Goal: Task Accomplishment & Management: Complete application form

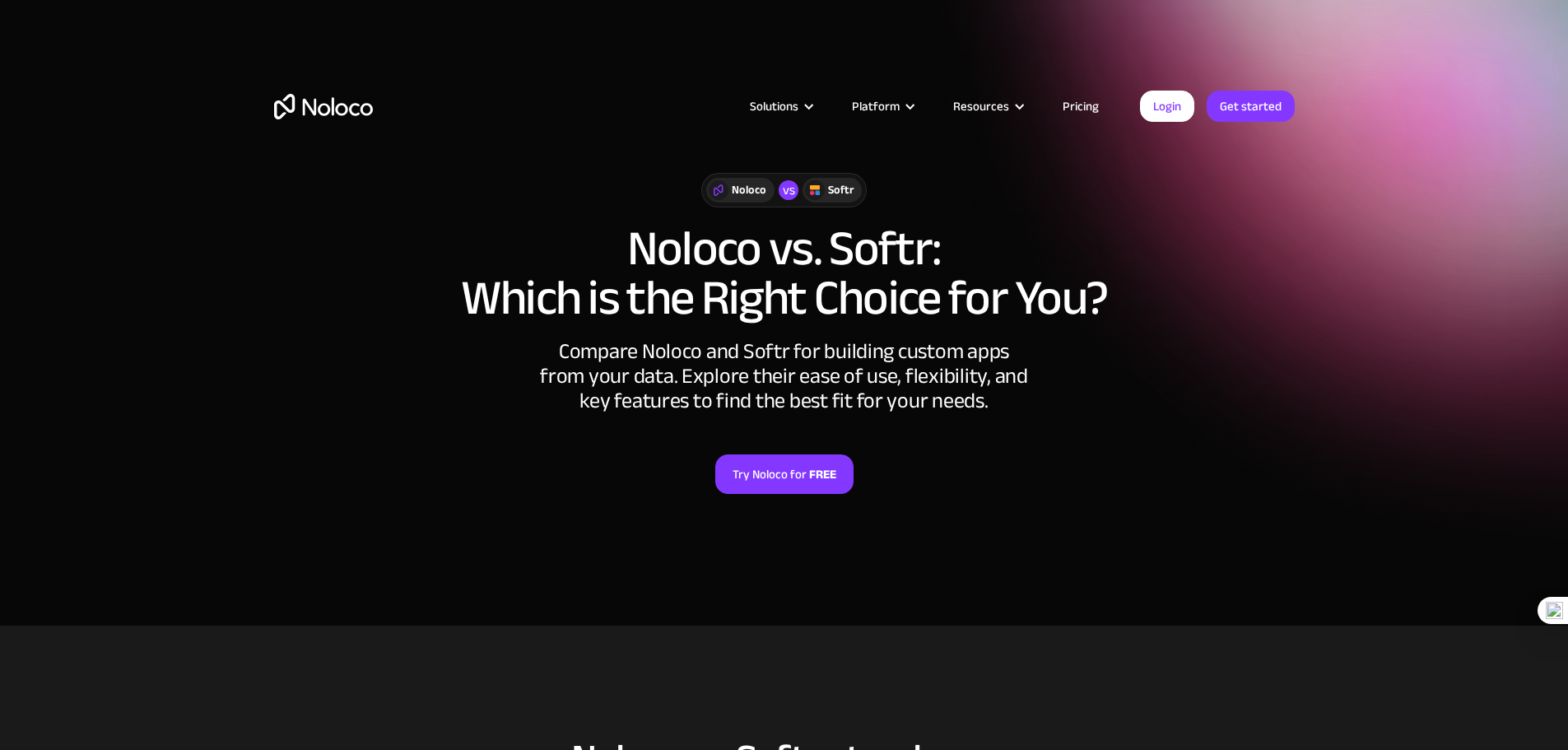
click at [1068, 105] on link "Pricing" at bounding box center [1080, 106] width 77 height 22
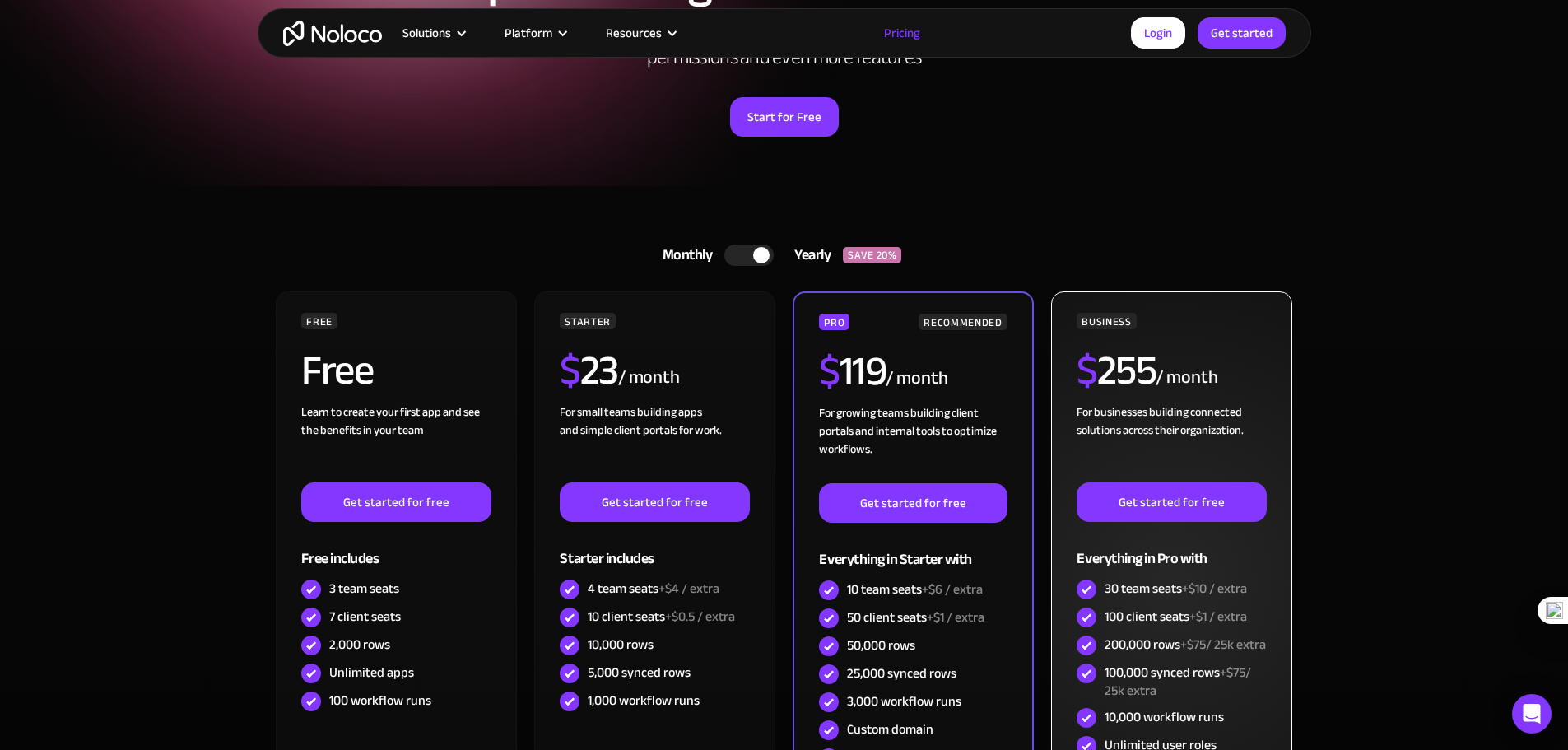
scroll to position [494, 0]
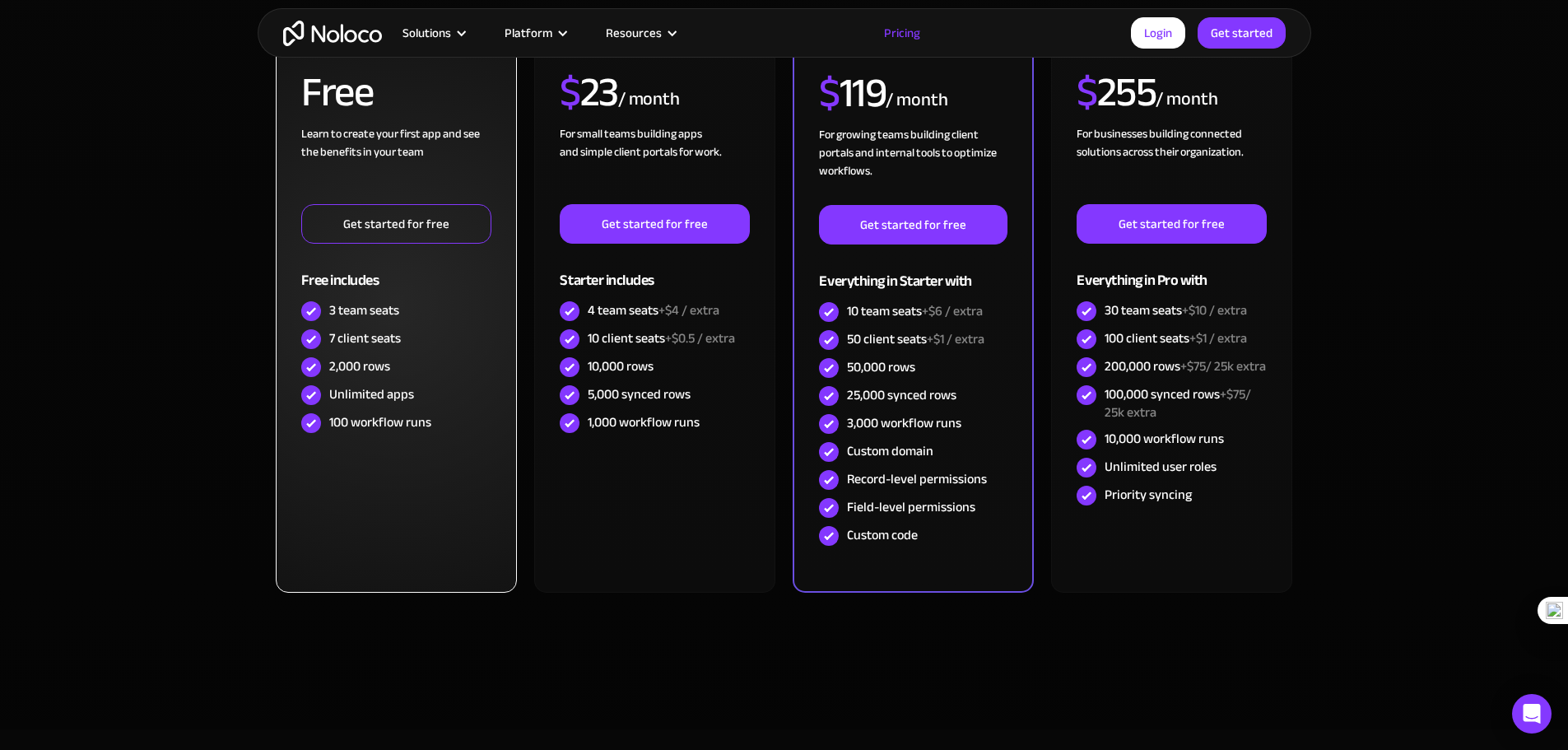
click at [391, 223] on link "Get started for free" at bounding box center [395, 224] width 189 height 39
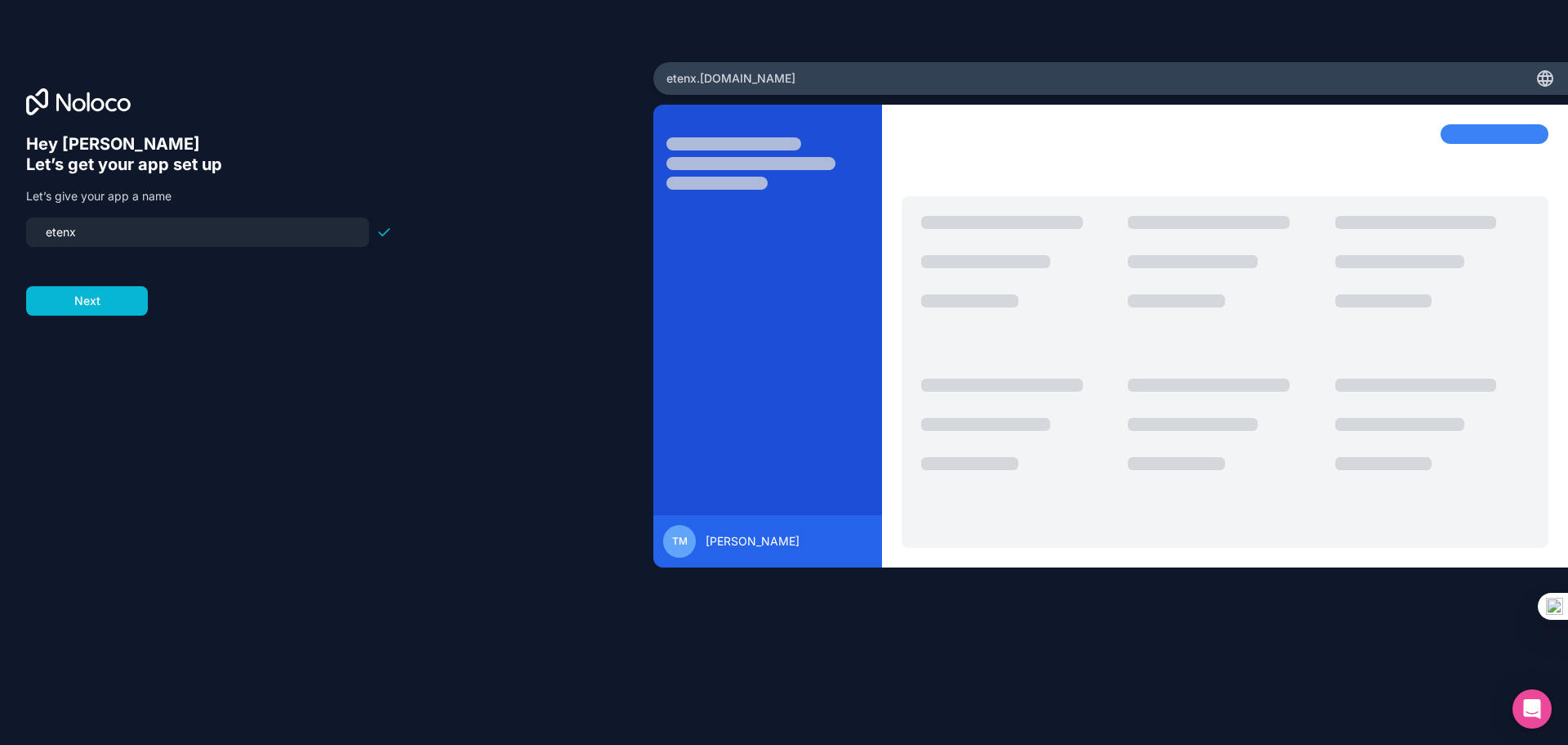
drag, startPoint x: 102, startPoint y: 228, endPoint x: 0, endPoint y: 226, distance: 102.0
click at [0, 226] on div "Hey Tony 👋 Let’s get your app set up Let’s give your app a name etenx Next" at bounding box center [326, 372] width 653 height 620
type input "flixet"
click at [91, 295] on button "Next" at bounding box center [87, 301] width 122 height 29
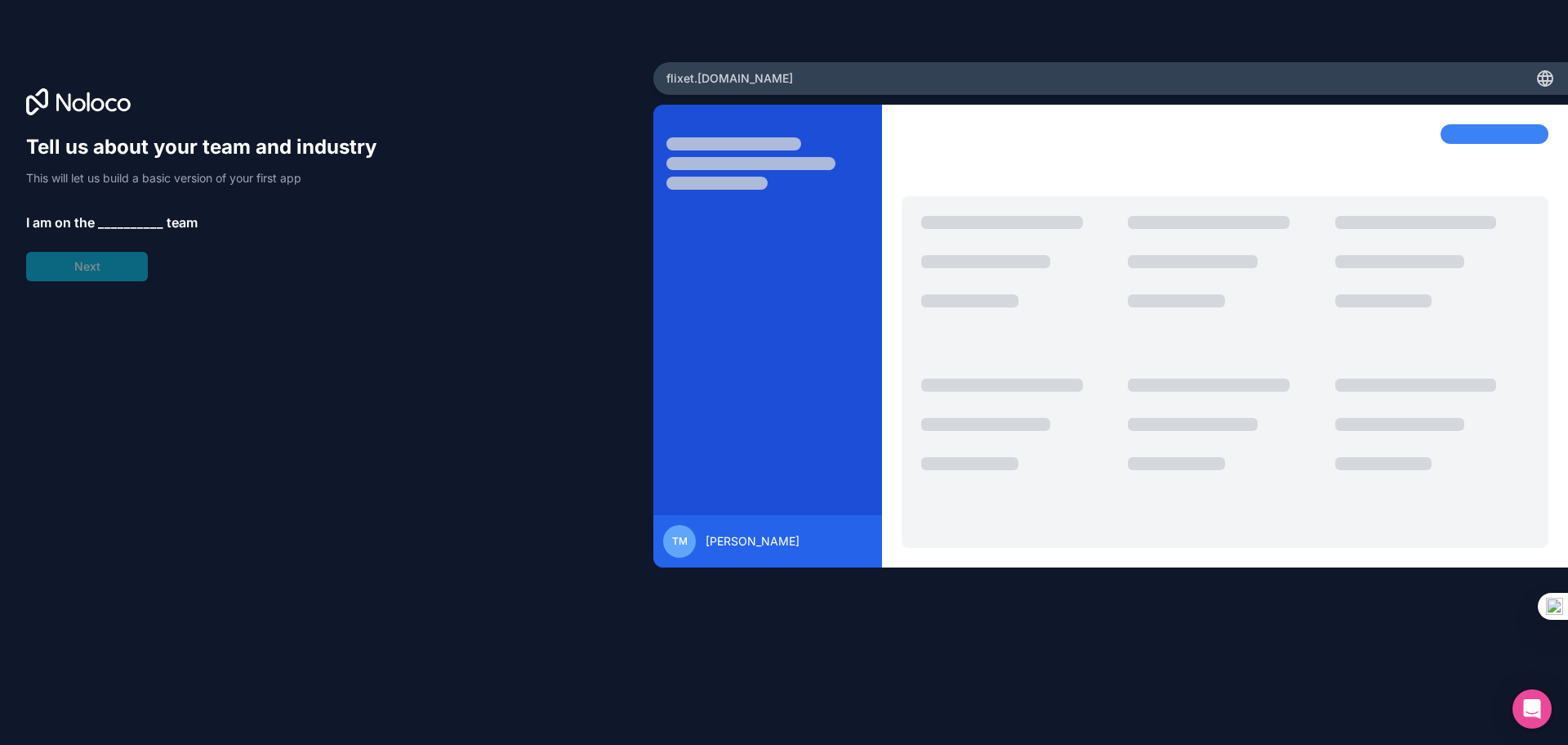
click at [106, 226] on span "__________" at bounding box center [130, 222] width 65 height 19
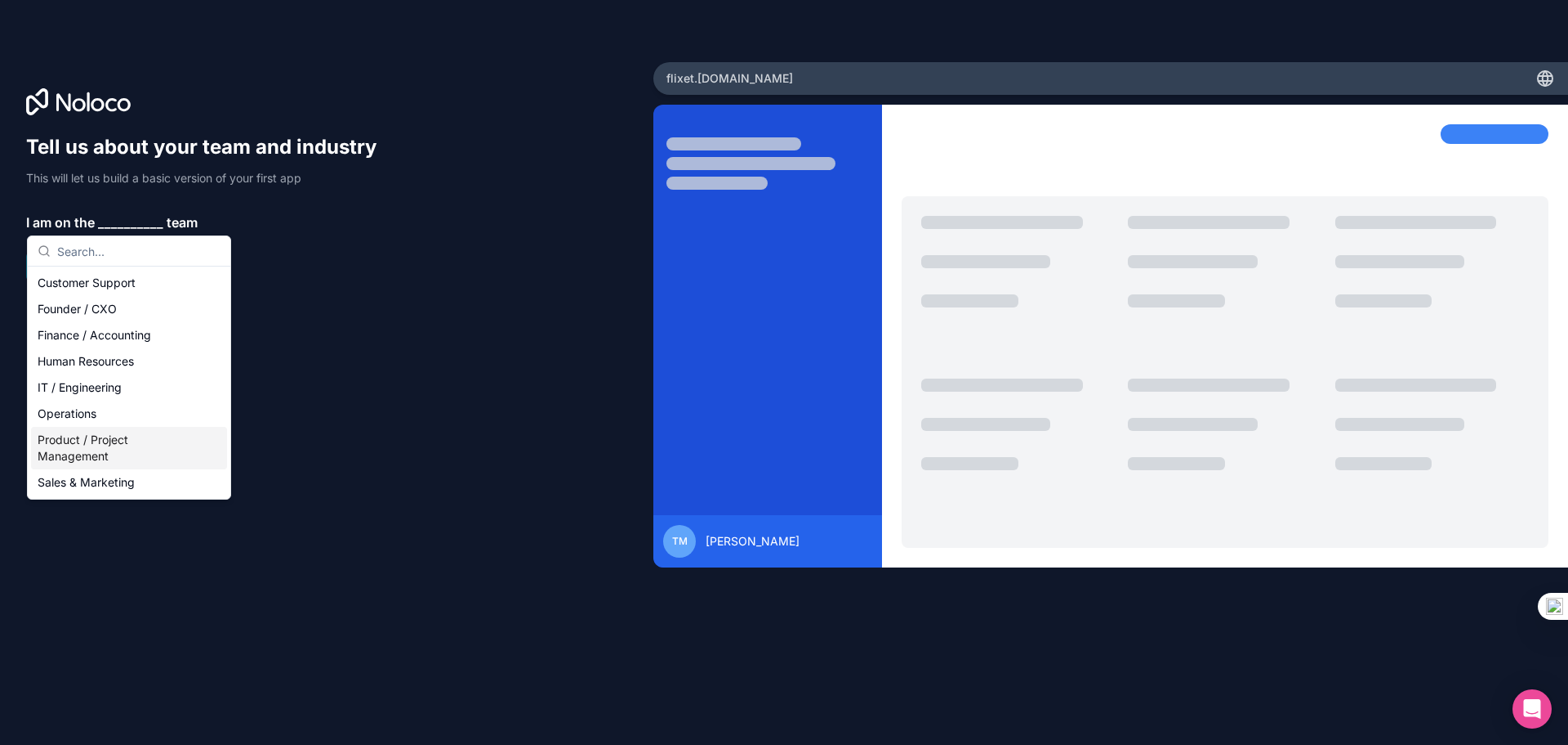
click at [91, 444] on div "Product / Project Management" at bounding box center [128, 448] width 196 height 43
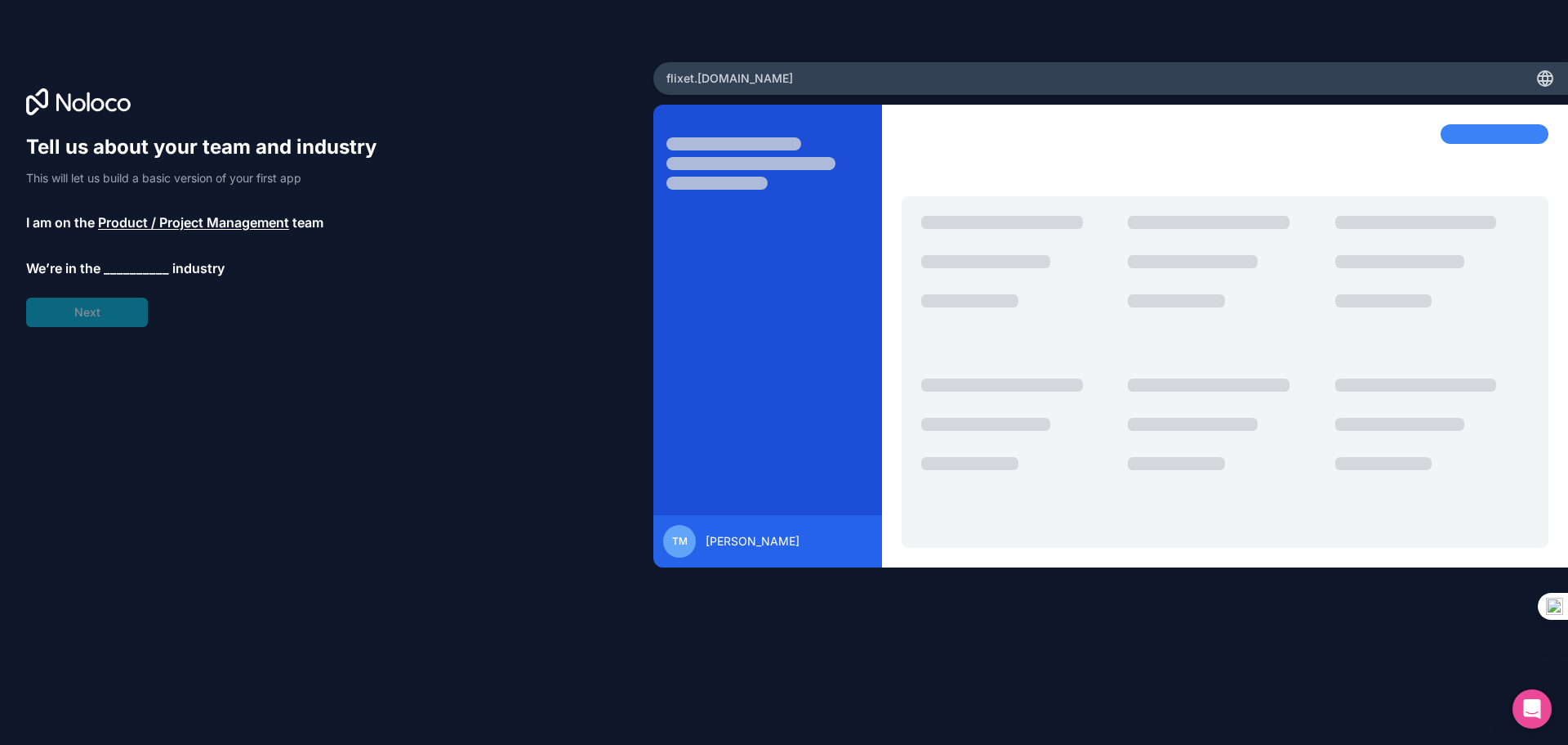
click at [145, 262] on span "__________" at bounding box center [136, 268] width 65 height 19
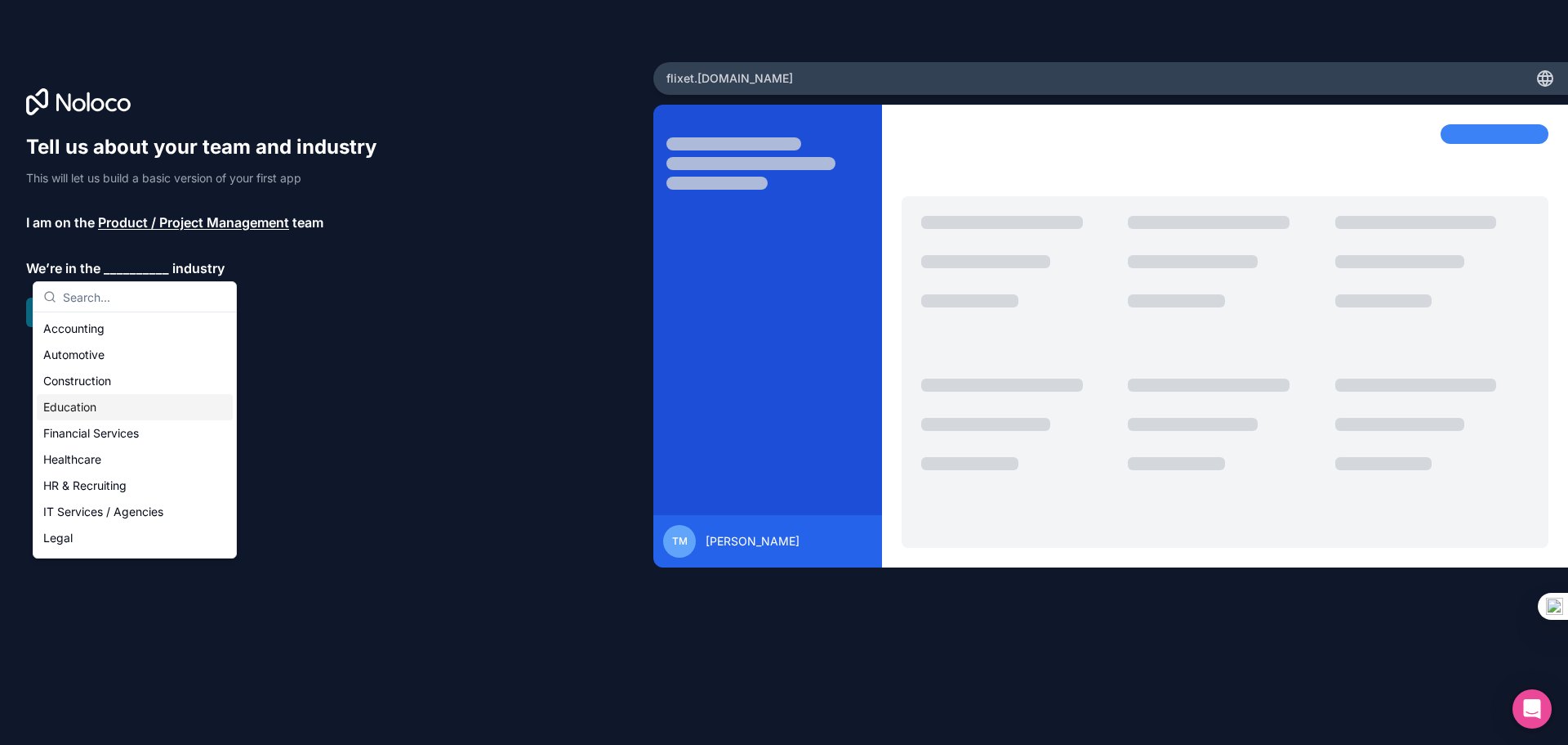
click at [128, 402] on div "Education" at bounding box center [134, 407] width 196 height 26
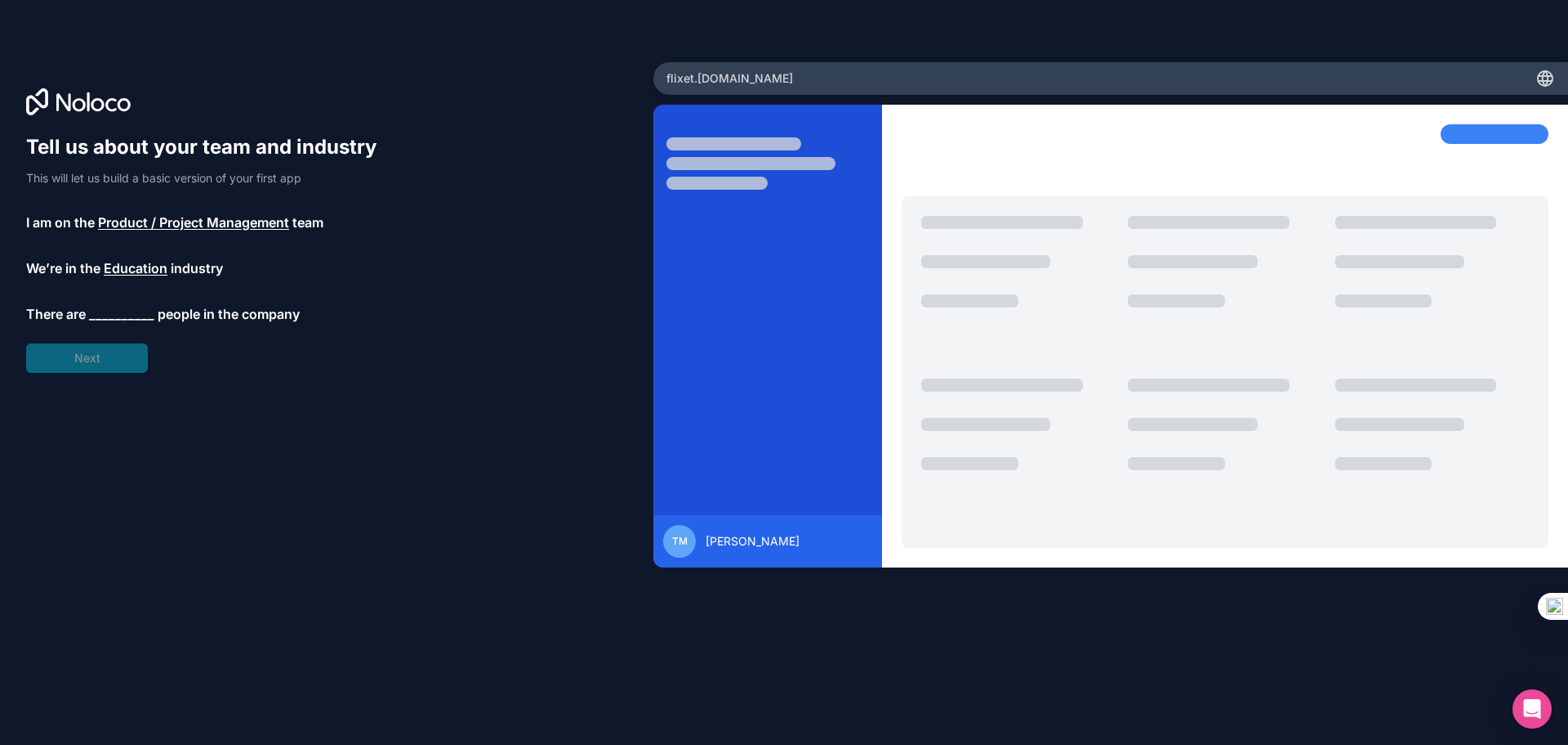
click at [137, 307] on span "__________" at bounding box center [121, 314] width 65 height 19
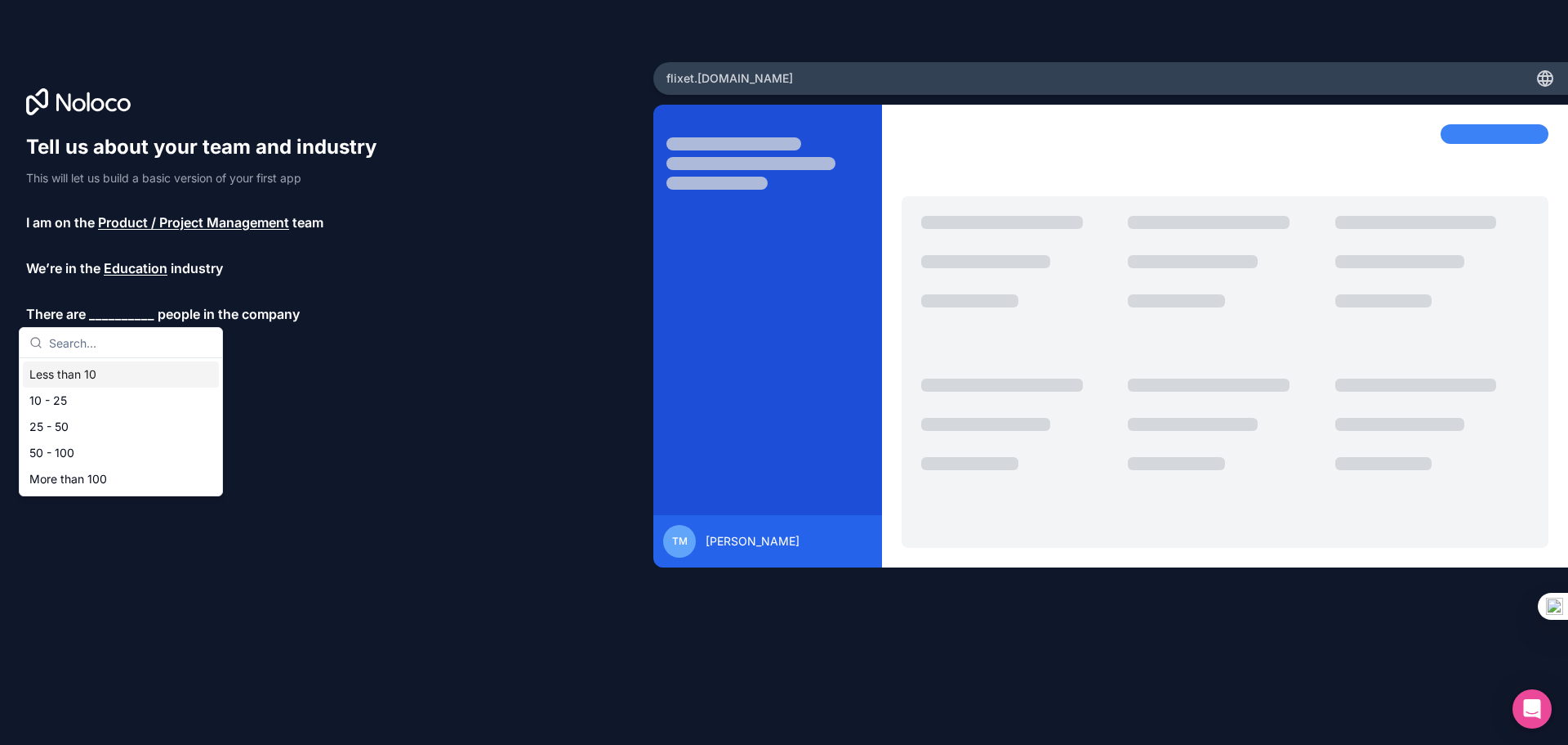
click at [104, 379] on div "Less than 10" at bounding box center [120, 374] width 196 height 26
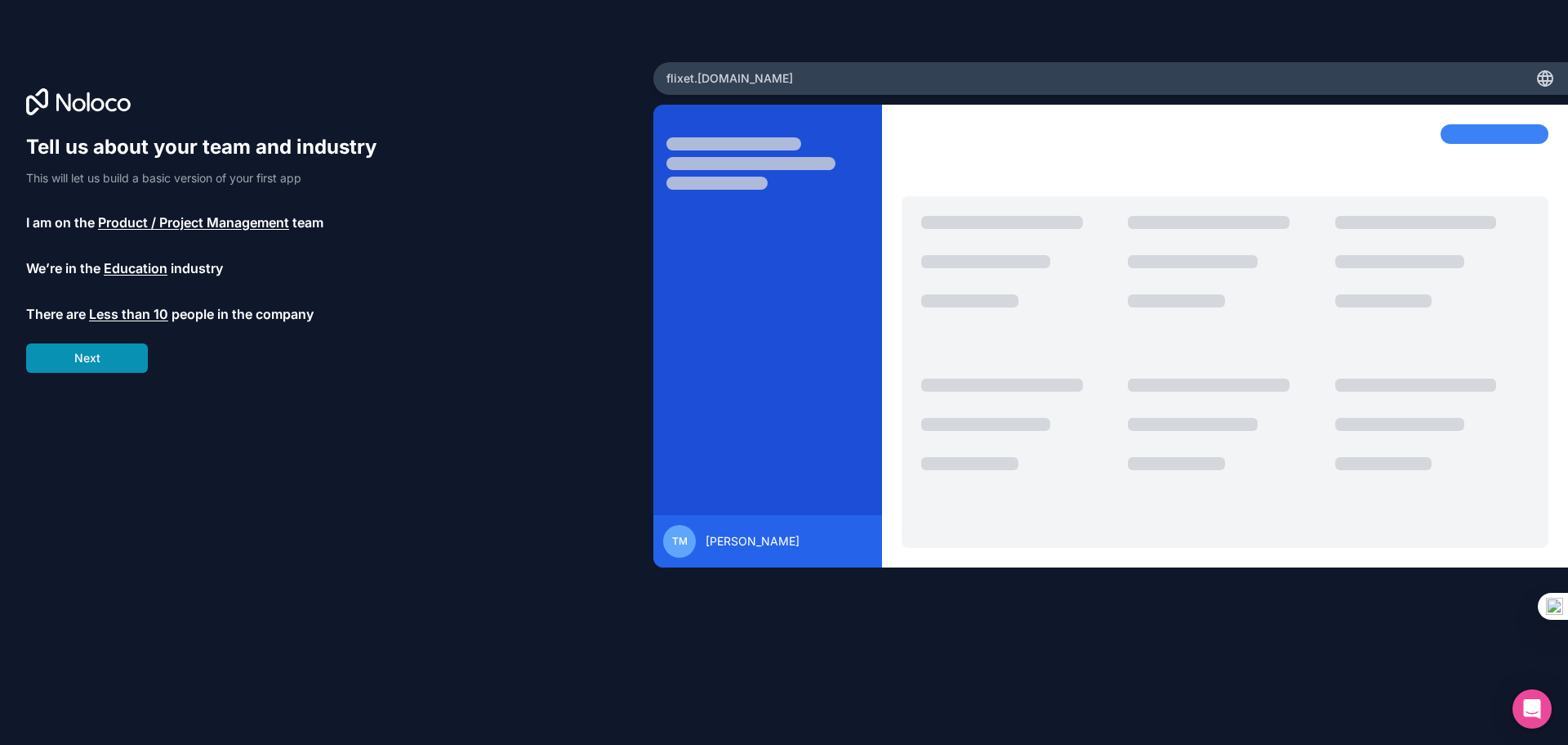
click at [95, 356] on button "Next" at bounding box center [87, 357] width 122 height 29
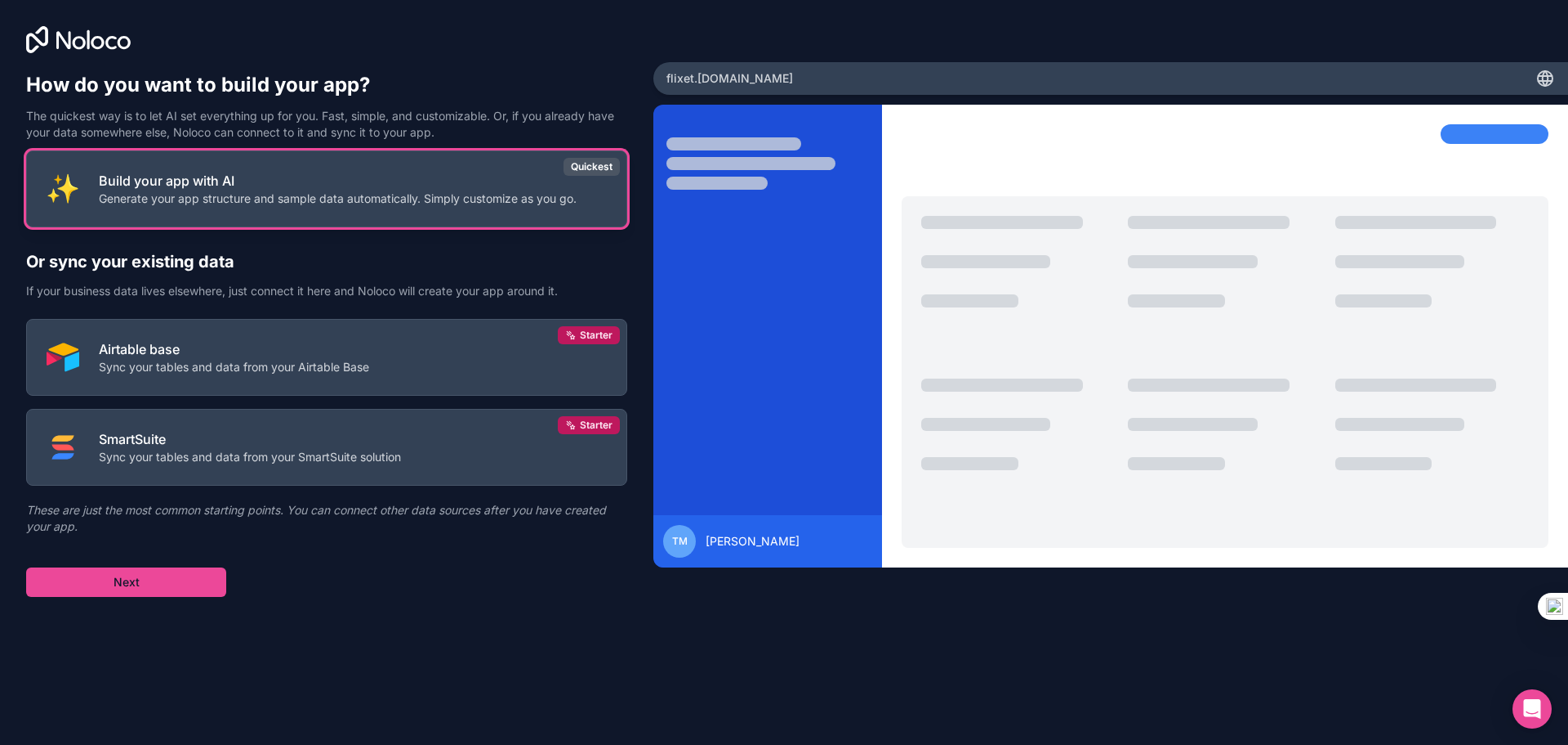
click at [340, 180] on p "Build your app with AI" at bounding box center [338, 180] width 478 height 19
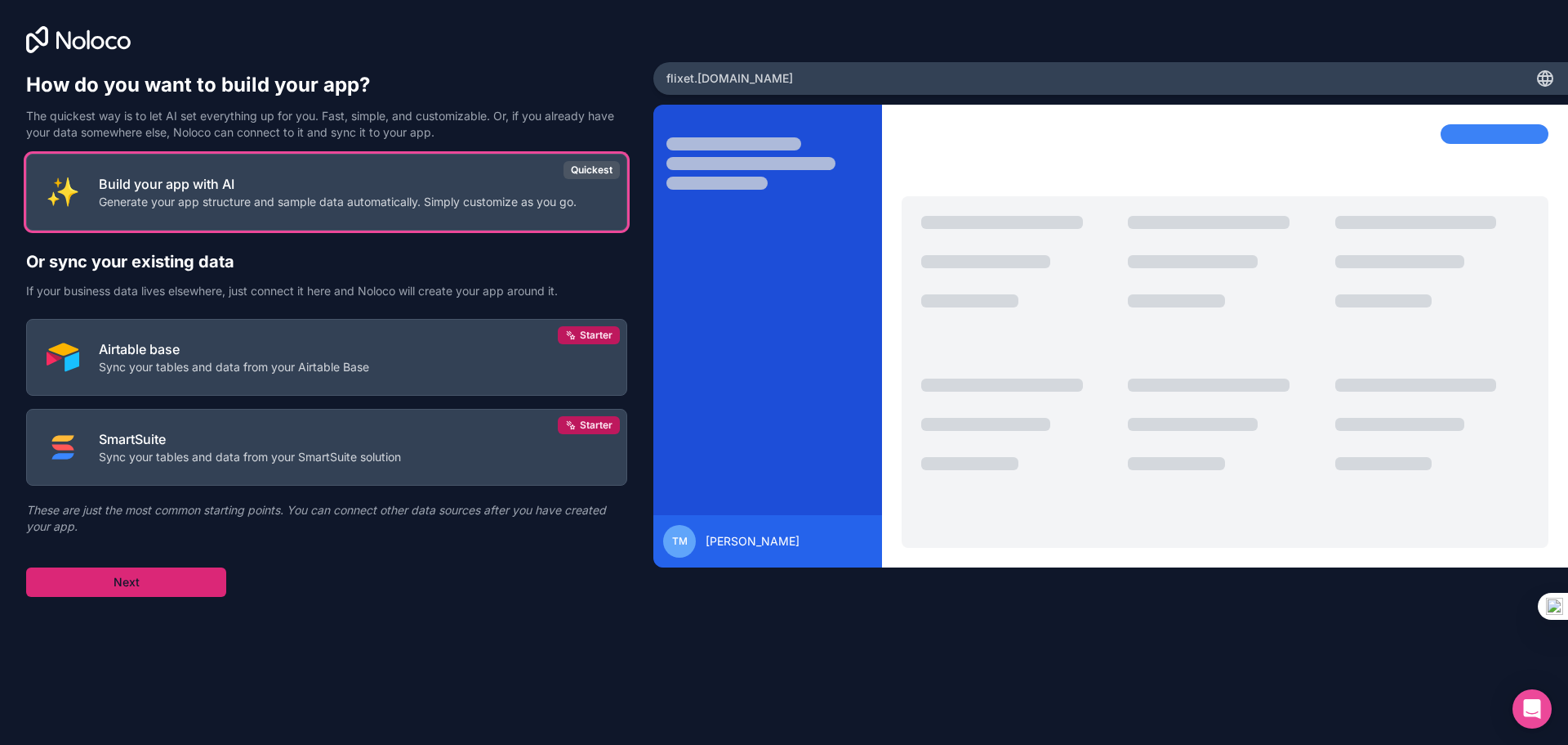
click at [160, 589] on button "Next" at bounding box center [127, 581] width 201 height 29
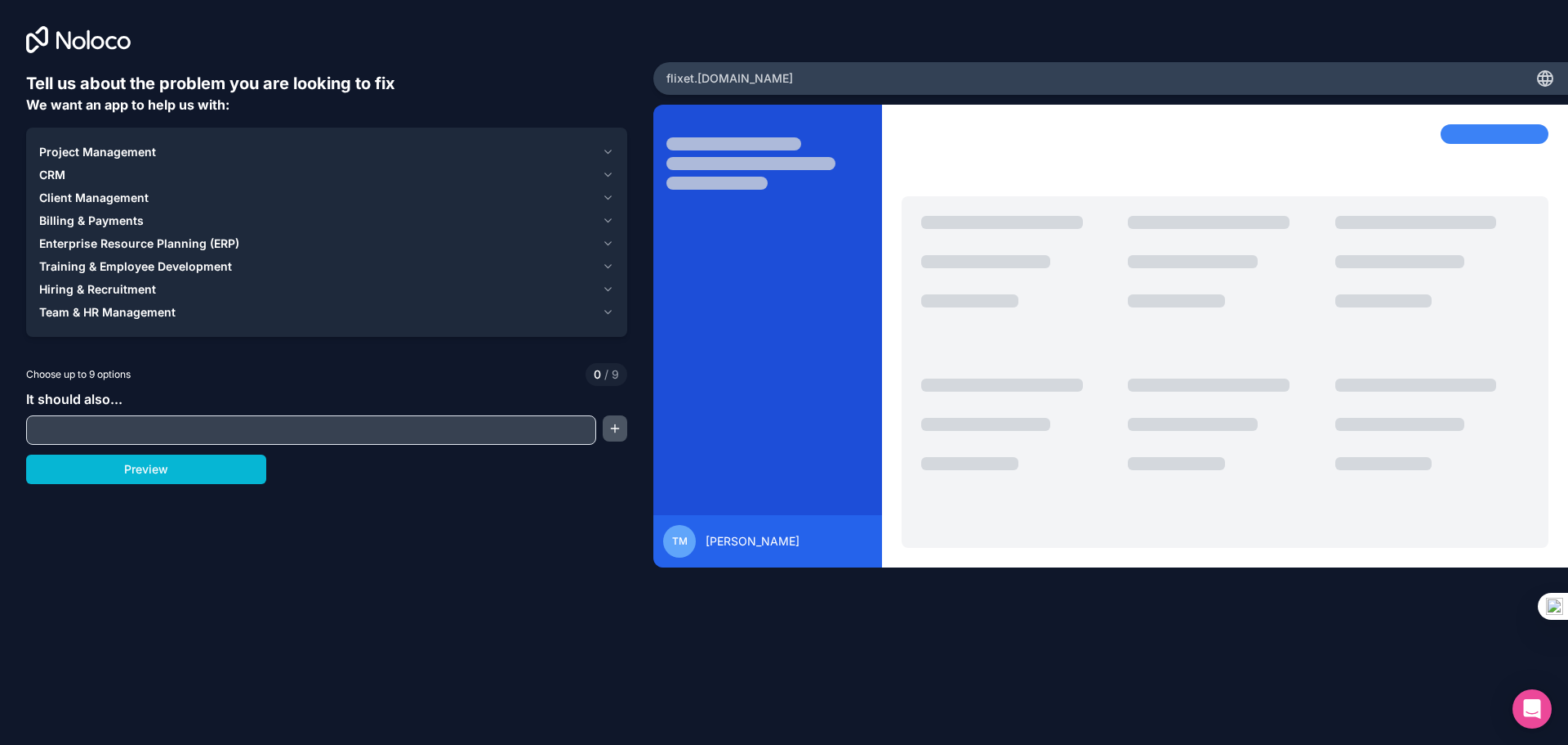
click at [616, 433] on button "button" at bounding box center [614, 428] width 24 height 26
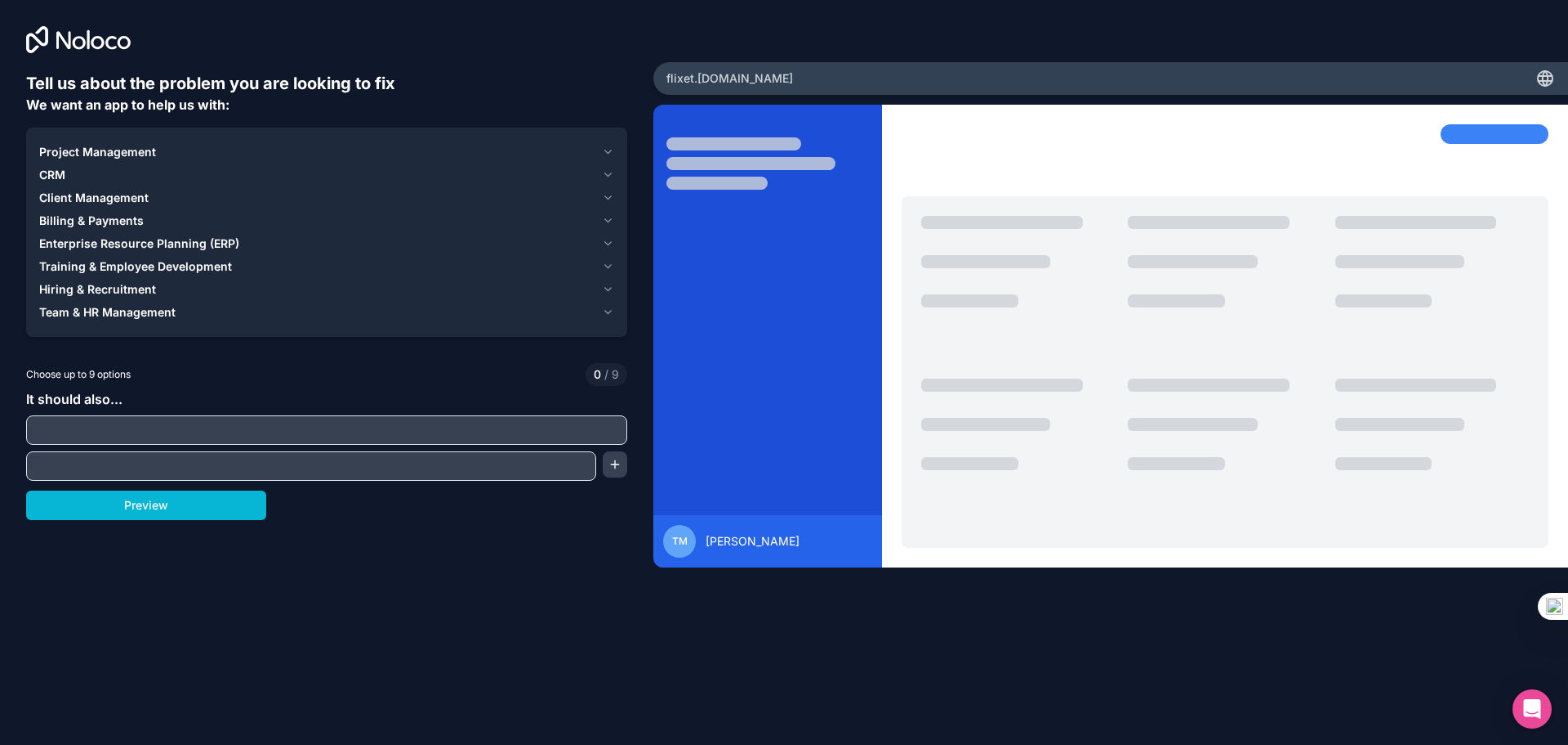
click at [323, 424] on input "text" at bounding box center [326, 429] width 593 height 22
click at [179, 505] on button "Preview" at bounding box center [146, 505] width 240 height 29
click at [609, 313] on icon "button" at bounding box center [607, 312] width 7 height 3
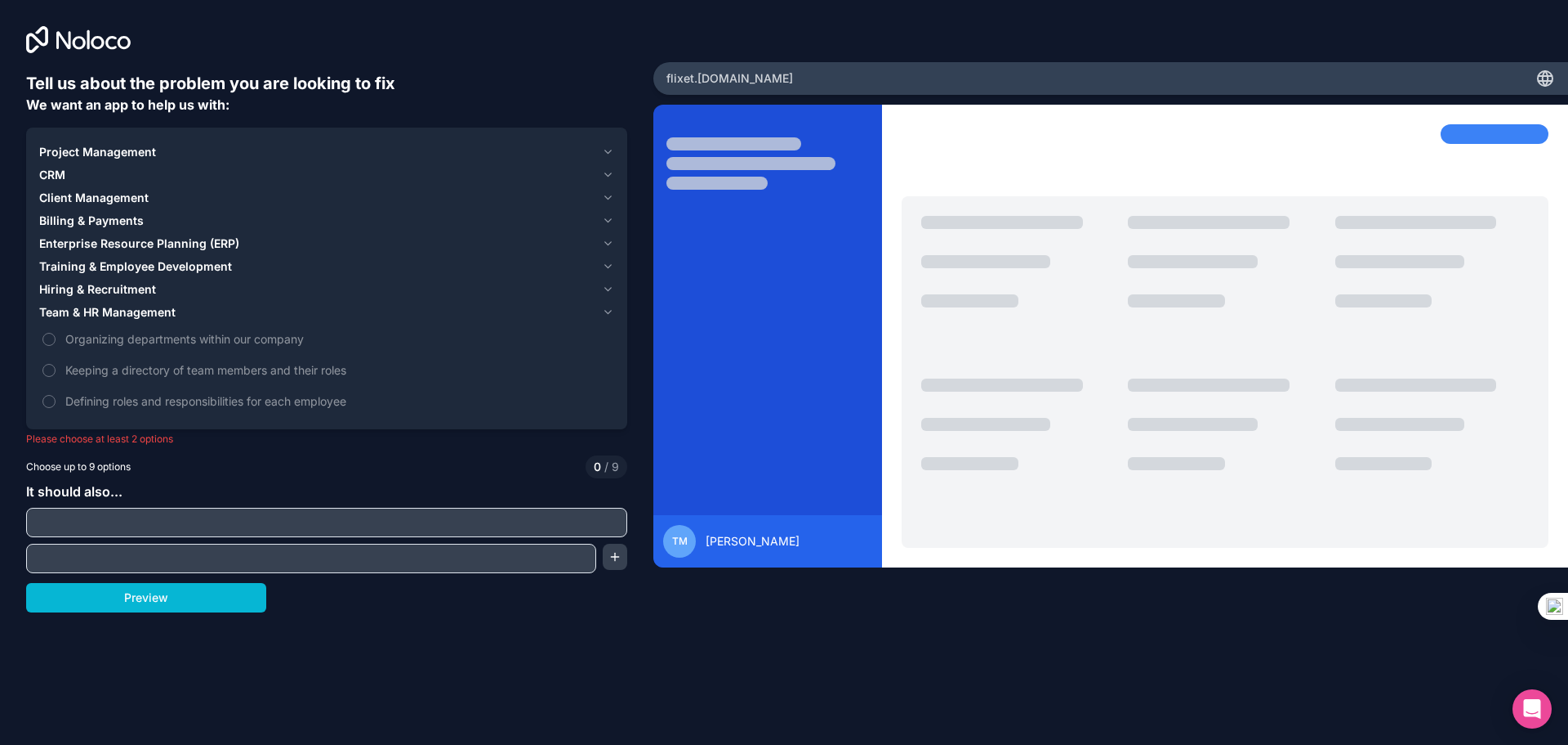
click at [609, 313] on icon "button" at bounding box center [607, 312] width 7 height 3
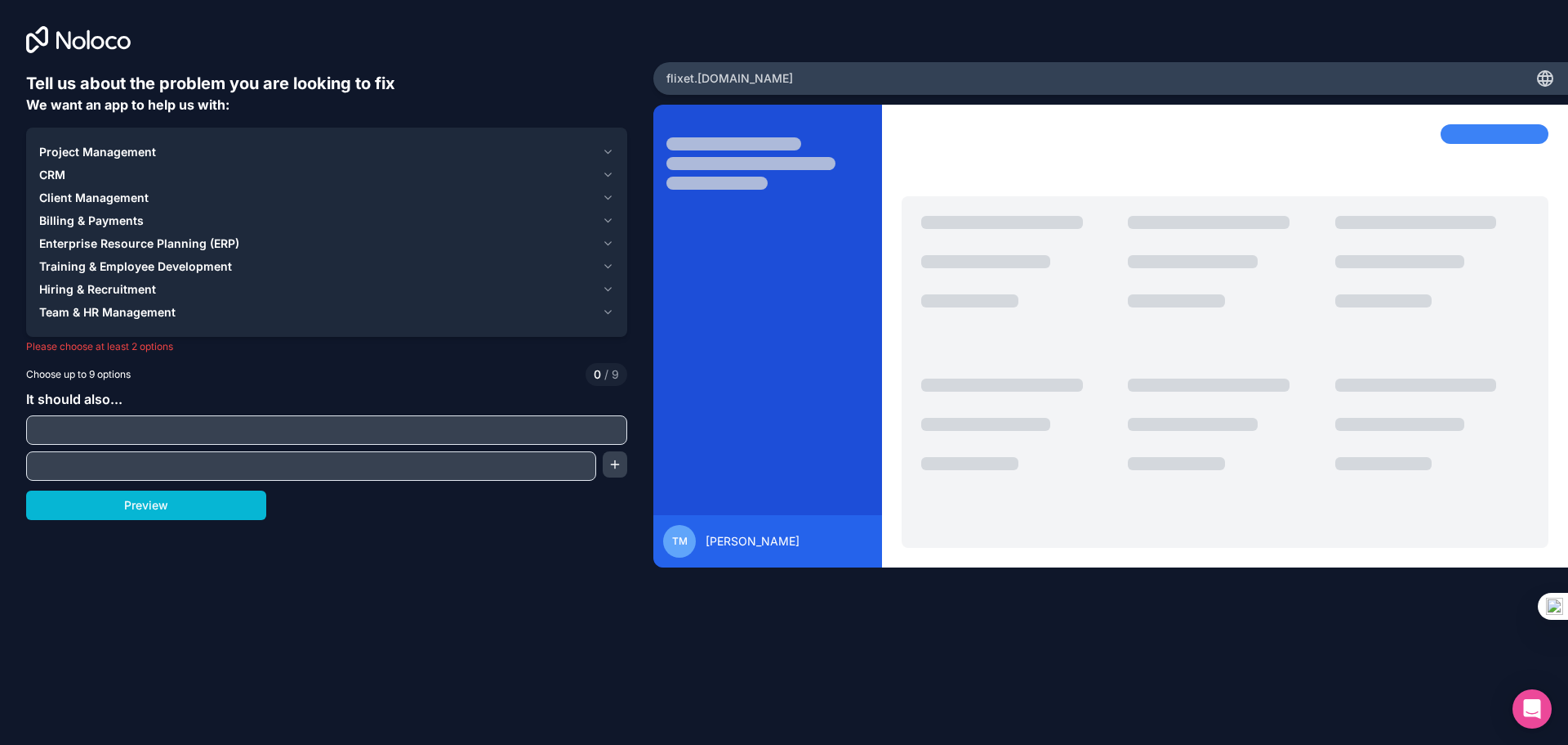
click at [609, 313] on icon "button" at bounding box center [607, 312] width 7 height 3
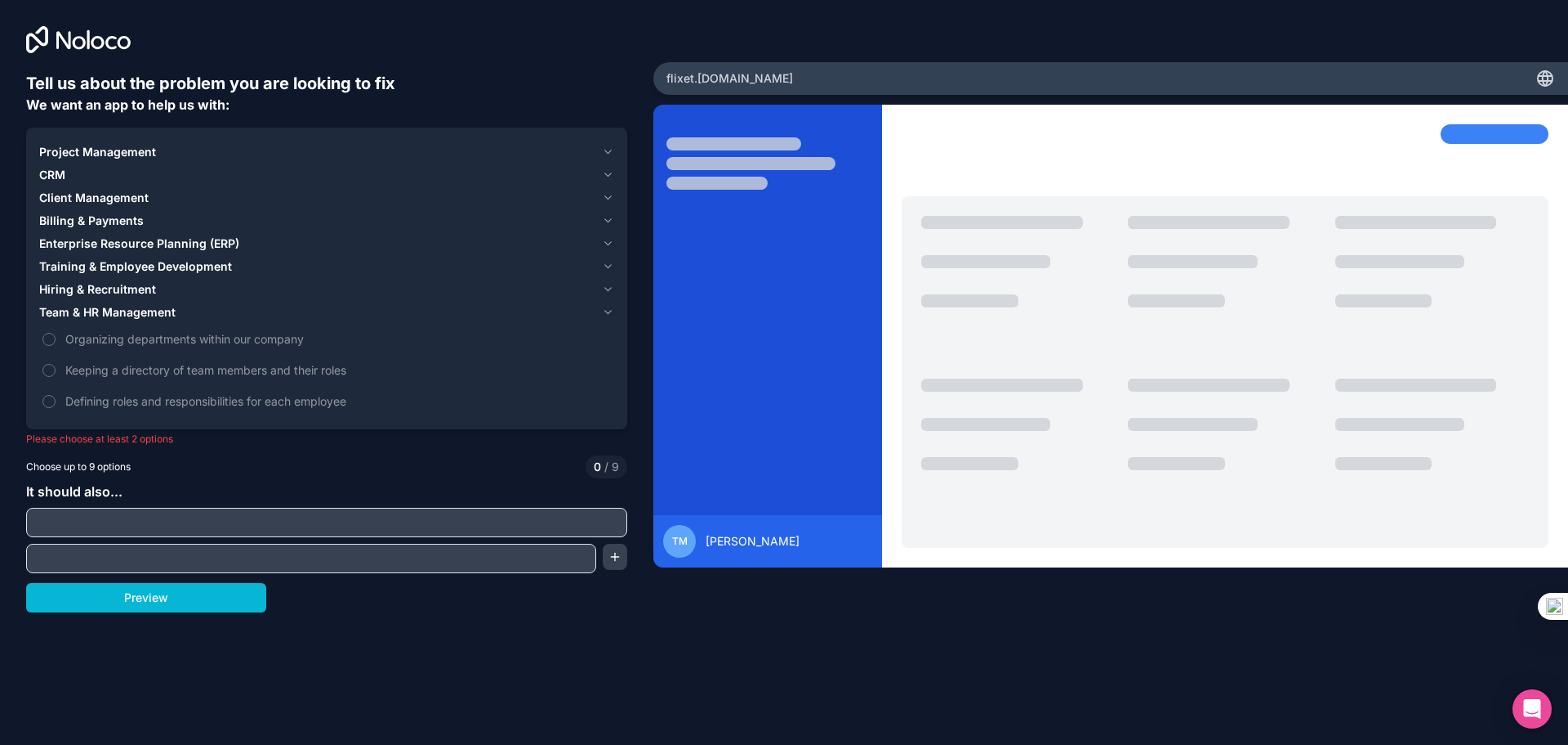
click at [609, 313] on icon "button" at bounding box center [607, 312] width 7 height 3
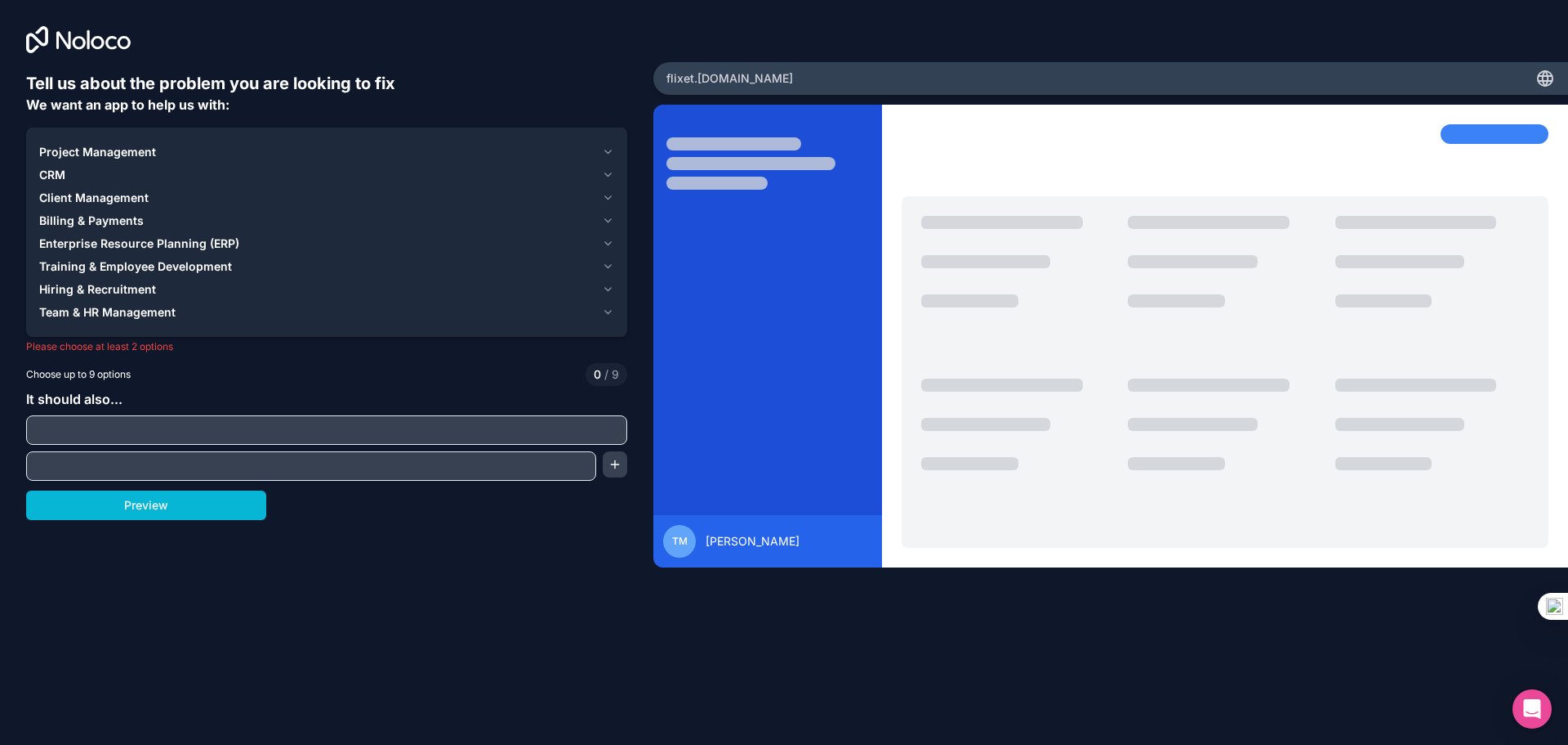
click at [612, 283] on icon "button" at bounding box center [608, 288] width 13 height 13
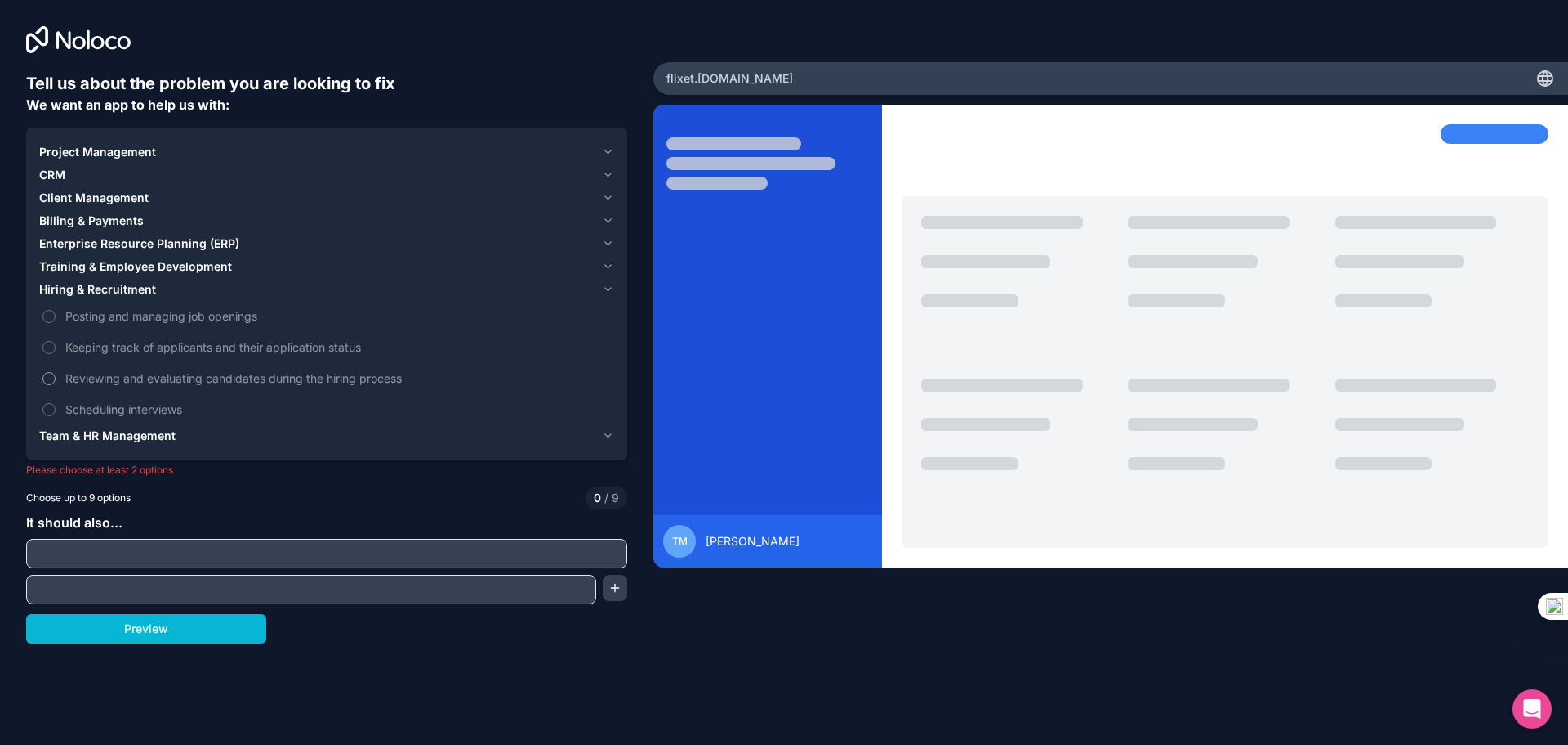
click at [75, 376] on span "Reviewing and evaluating candidates during the hiring process" at bounding box center [338, 378] width 546 height 18
click at [55, 376] on button "Reviewing and evaluating candidates during the hiring process" at bounding box center [49, 378] width 13 height 13
click at [614, 146] on div "Project Management CRM Client Management Billing & Payments Enterprise Resource…" at bounding box center [327, 294] width 602 height 333
click at [611, 149] on icon "button" at bounding box center [608, 151] width 13 height 13
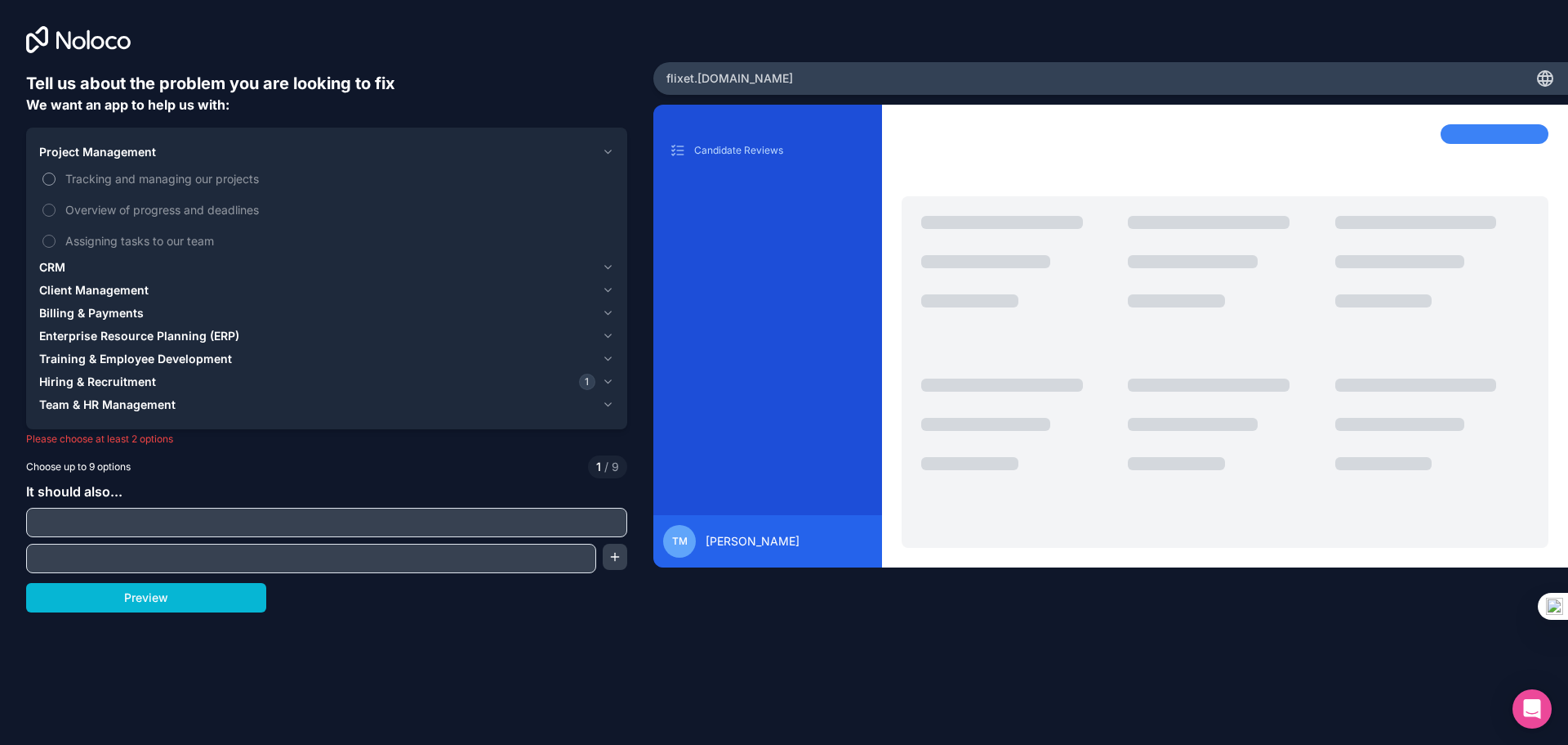
click at [55, 177] on label "Tracking and managing our projects" at bounding box center [326, 178] width 575 height 30
click at [55, 177] on button "Tracking and managing our projects" at bounding box center [49, 178] width 13 height 13
click at [59, 214] on label "Overview of progress and deadlines" at bounding box center [326, 209] width 575 height 30
click at [55, 214] on button "Overview of progress and deadlines" at bounding box center [49, 209] width 13 height 13
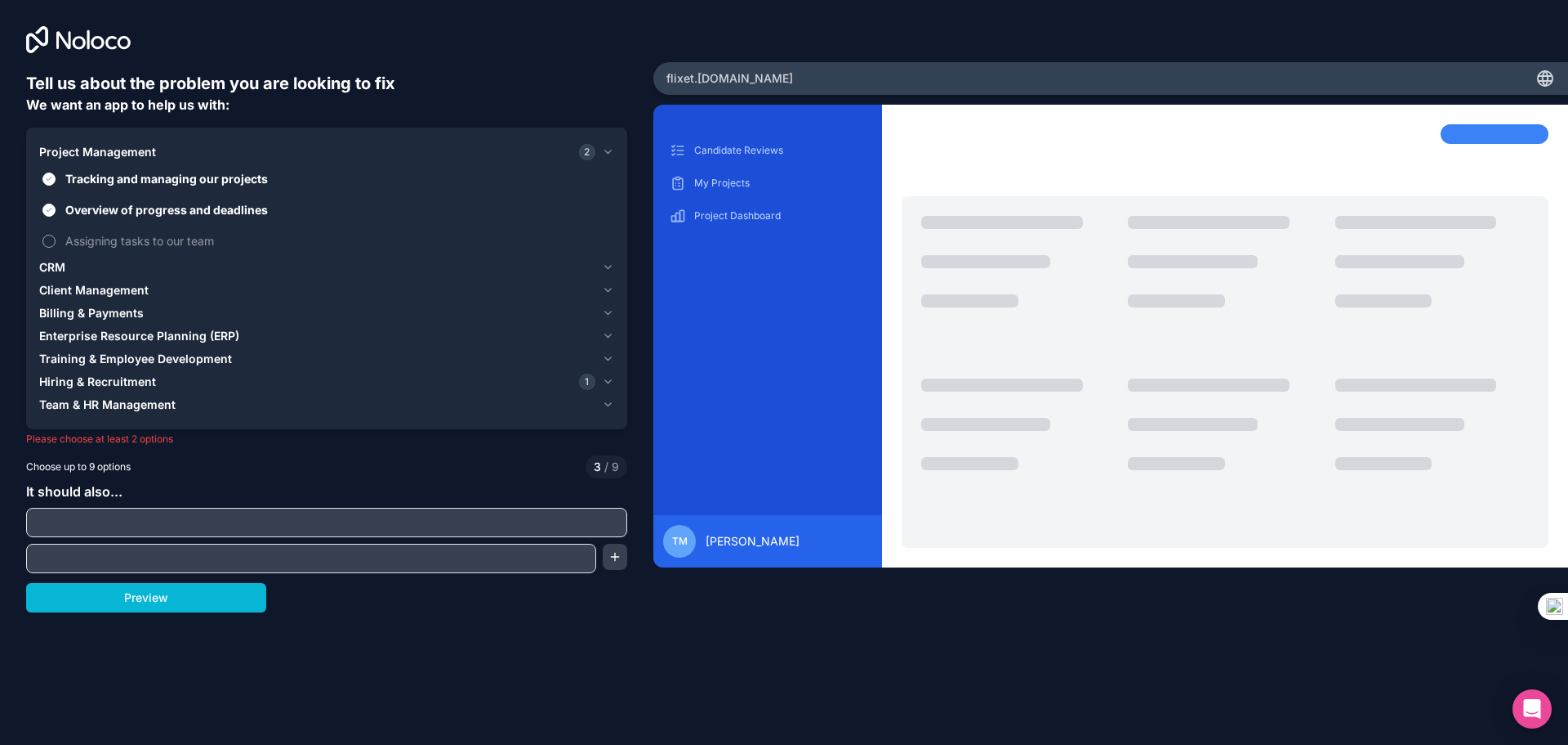
click at [58, 238] on label "Assigning tasks to our team" at bounding box center [326, 241] width 575 height 30
click at [55, 238] on button "Assigning tasks to our team" at bounding box center [49, 241] width 13 height 13
click at [605, 265] on icon "button" at bounding box center [608, 267] width 13 height 13
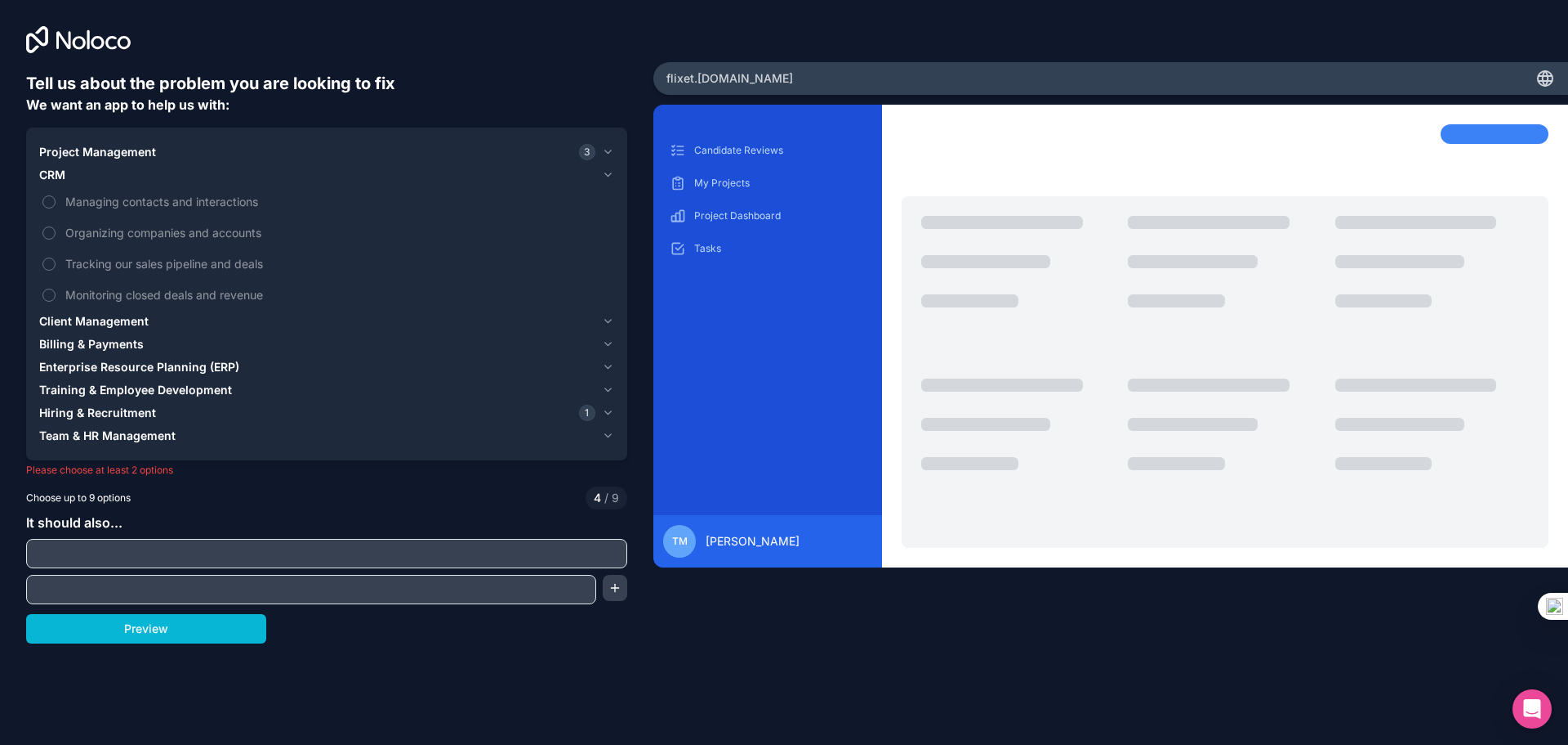
click at [613, 340] on icon "button" at bounding box center [608, 344] width 13 height 13
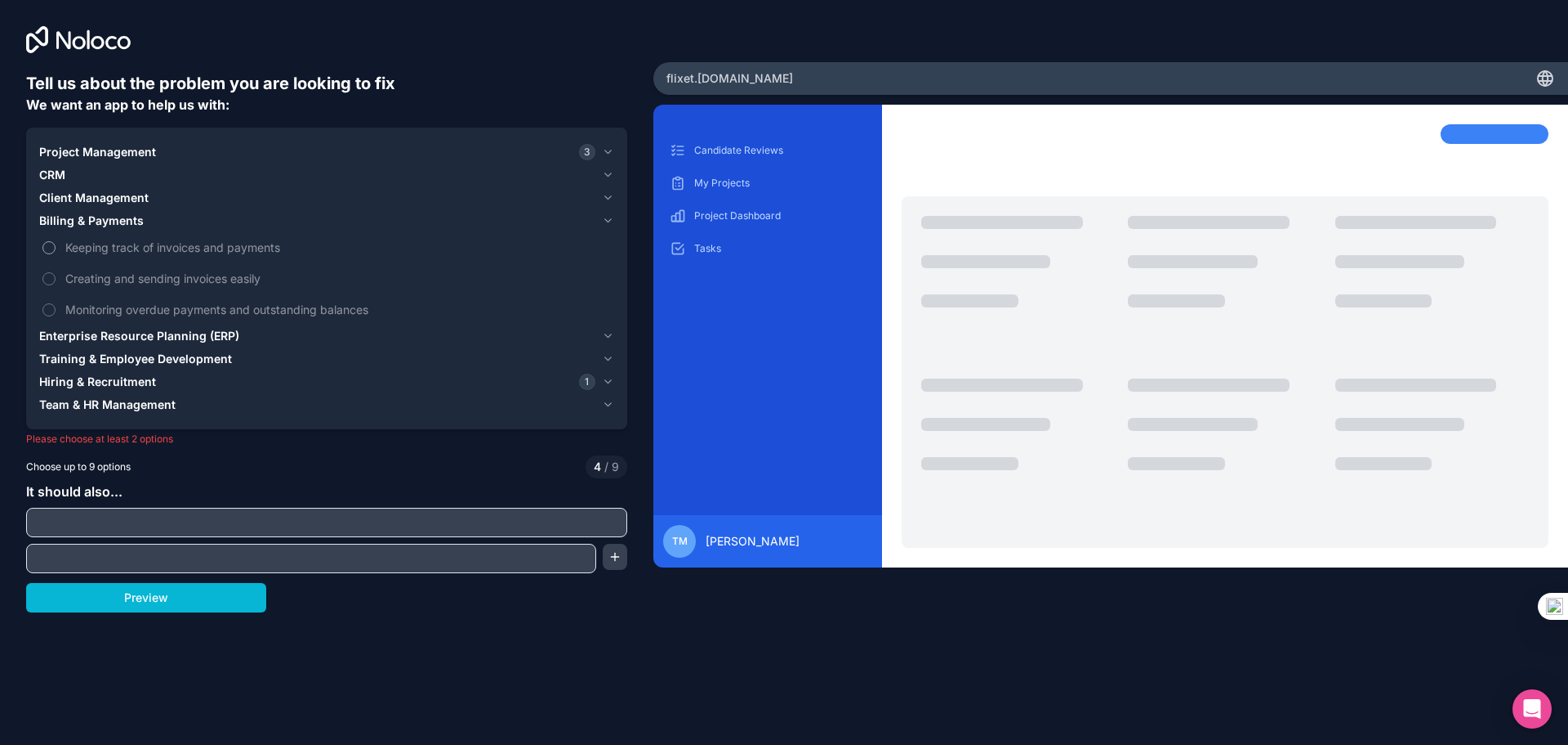
click at [58, 246] on label "Keeping track of invoices and payments" at bounding box center [326, 246] width 575 height 30
click at [55, 246] on button "Keeping track of invoices and payments" at bounding box center [49, 247] width 13 height 13
click at [51, 278] on button "Creating and sending invoices easily" at bounding box center [49, 278] width 13 height 13
drag, startPoint x: 51, startPoint y: 304, endPoint x: 60, endPoint y: 313, distance: 12.7
click at [51, 305] on button "Monitoring overdue payments and outstanding balances" at bounding box center [49, 309] width 13 height 13
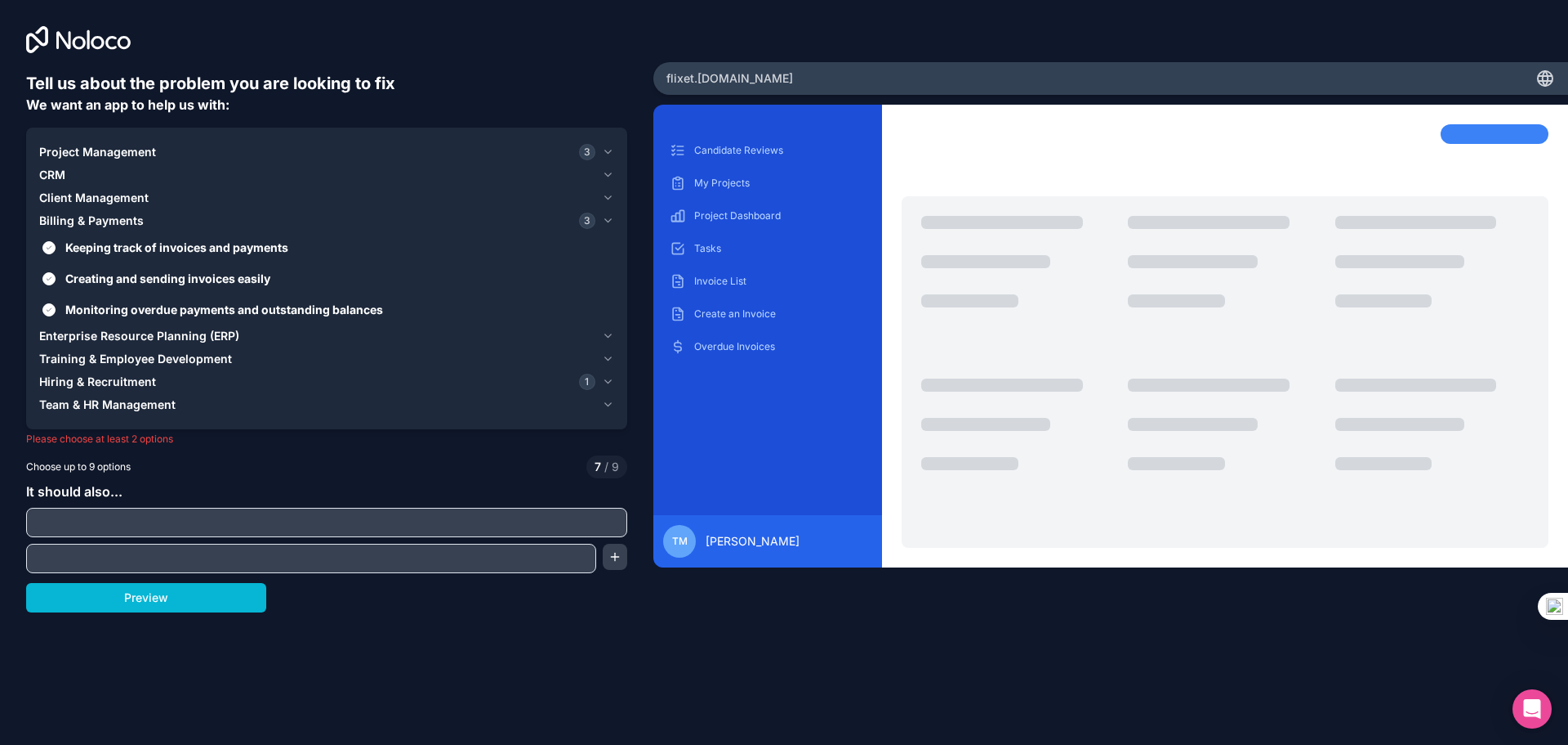
click at [615, 195] on div "Project Management 3 CRM Client Management Billing & Payments 3 Keeping track o…" at bounding box center [327, 279] width 602 height 302
click at [614, 195] on div "Project Management 3 CRM Client Management Billing & Payments 3 Keeping track o…" at bounding box center [327, 279] width 602 height 302
click at [612, 195] on icon "button" at bounding box center [608, 197] width 13 height 13
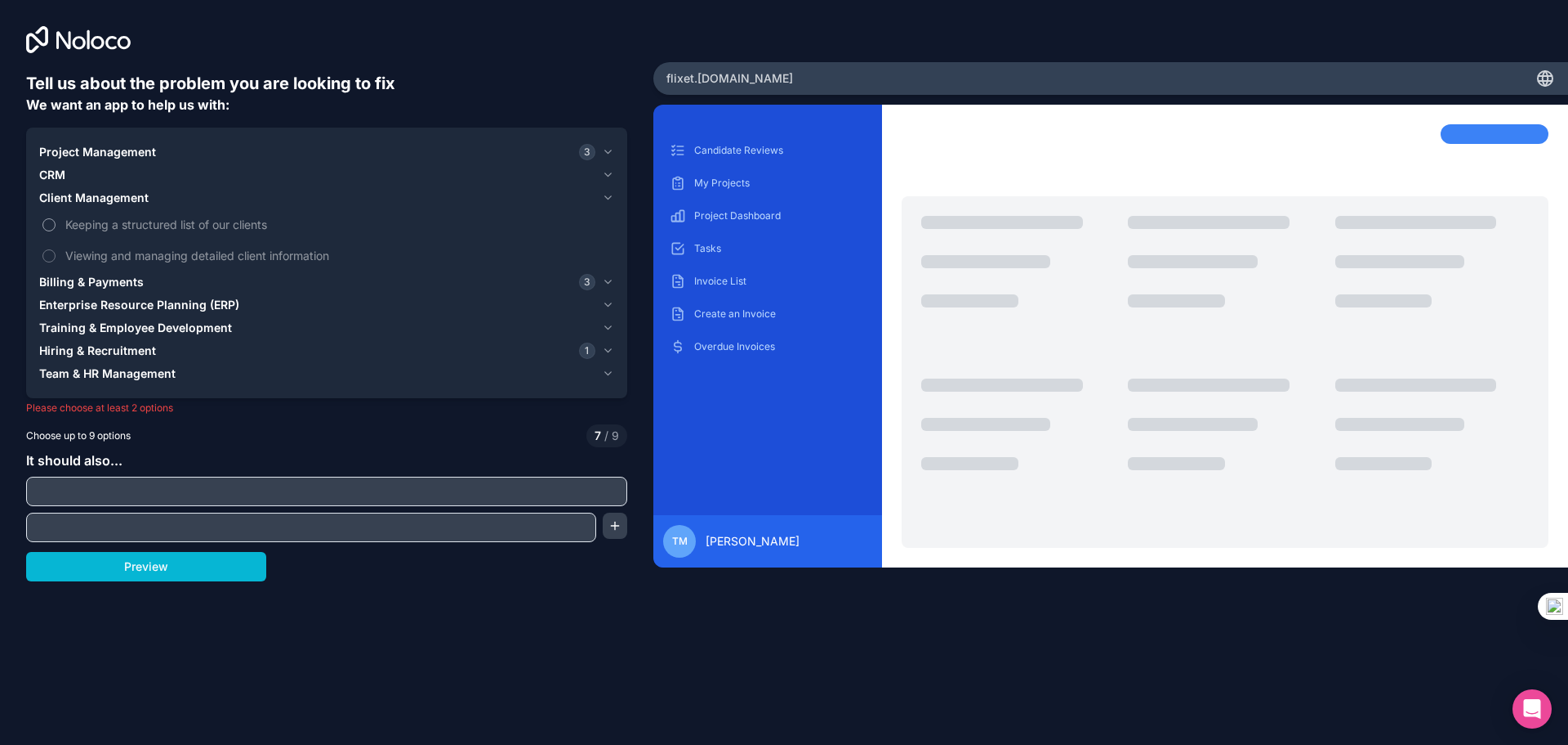
click at [57, 230] on label "Keeping a structured list of our clients" at bounding box center [326, 224] width 575 height 30
click at [55, 230] on button "Keeping a structured list of our clients" at bounding box center [49, 224] width 13 height 13
click at [56, 251] on label "Viewing and managing detailed client information" at bounding box center [326, 255] width 575 height 30
click at [55, 251] on button "Viewing and managing detailed client information" at bounding box center [49, 255] width 13 height 13
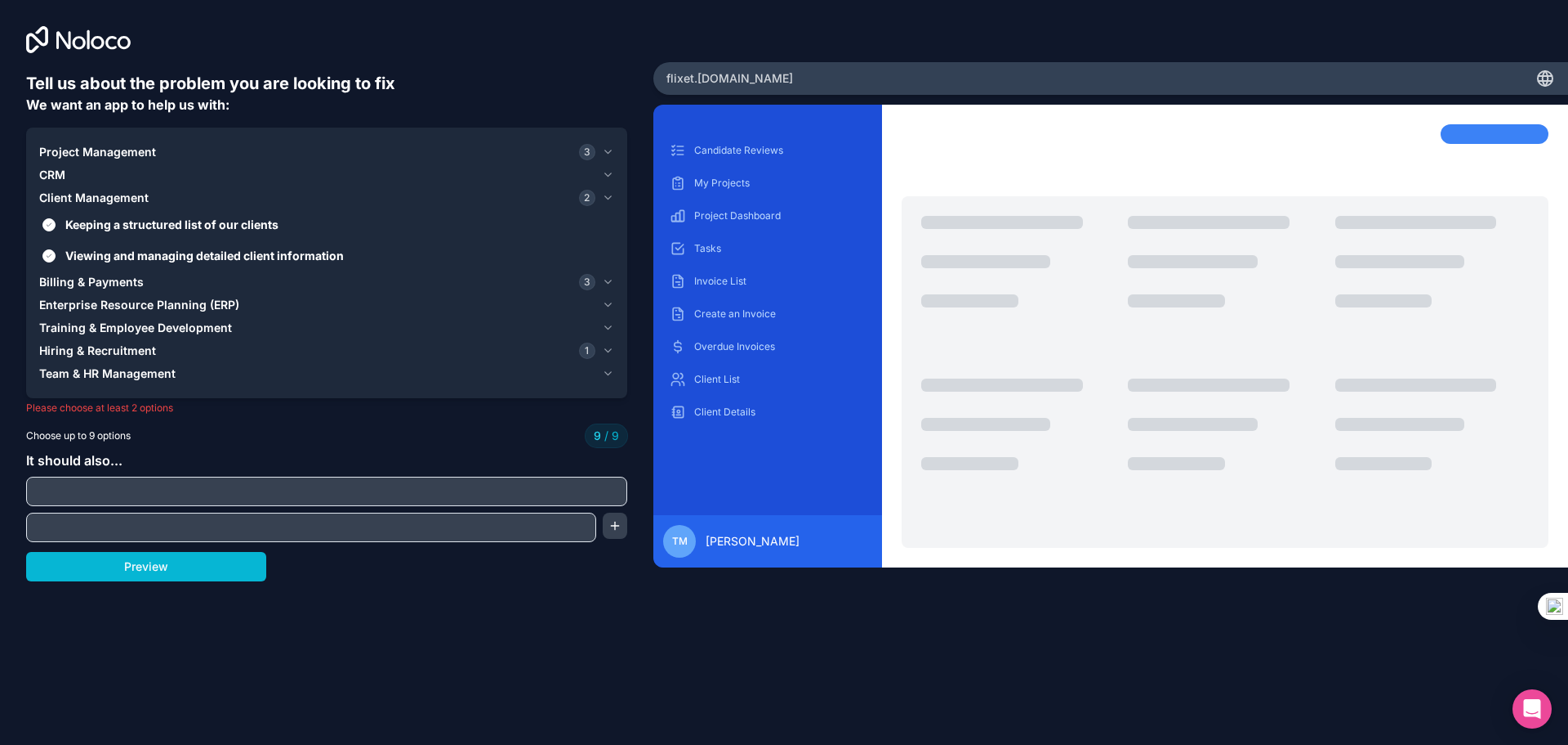
click at [609, 305] on icon "button" at bounding box center [607, 304] width 7 height 3
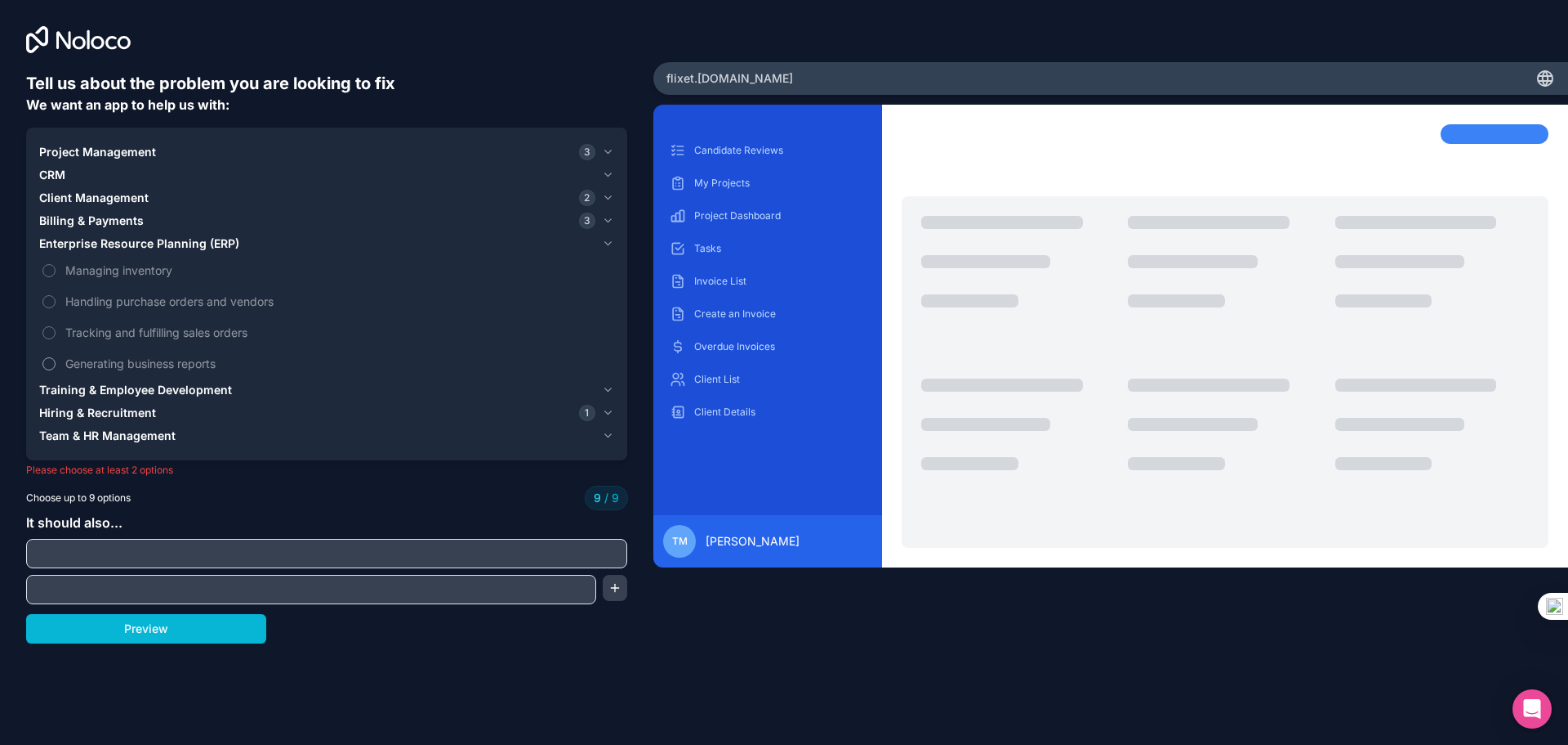
click at [55, 358] on label "Generating business reports" at bounding box center [326, 363] width 575 height 30
click at [607, 222] on icon "button" at bounding box center [607, 220] width 7 height 3
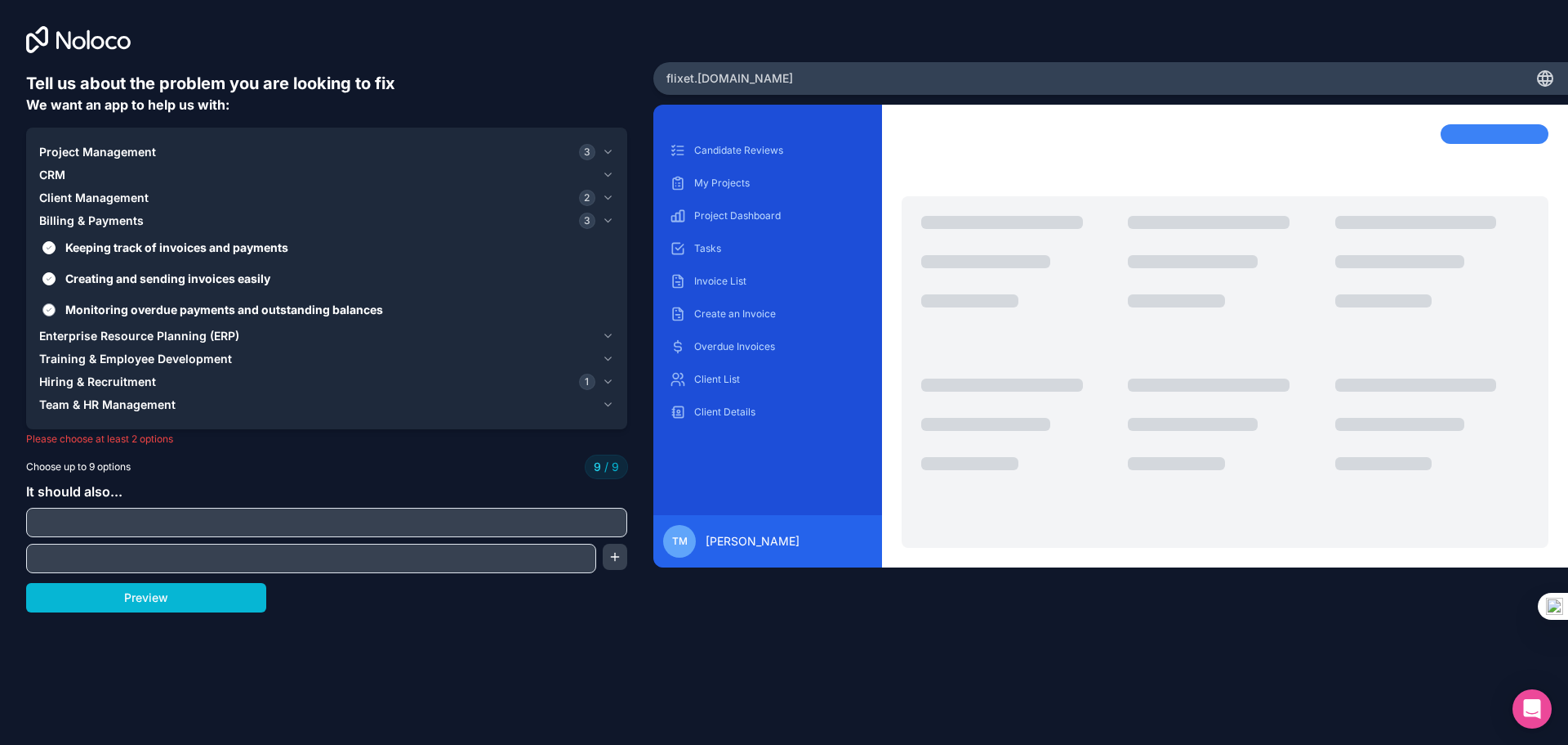
click at [64, 309] on label "Monitoring overdue payments and outstanding balances" at bounding box center [326, 309] width 575 height 30
click at [55, 309] on button "Monitoring overdue payments and outstanding balances" at bounding box center [49, 309] width 13 height 13
click at [500, 343] on div "Enterprise Resource Planning (ERP)" at bounding box center [317, 336] width 557 height 17
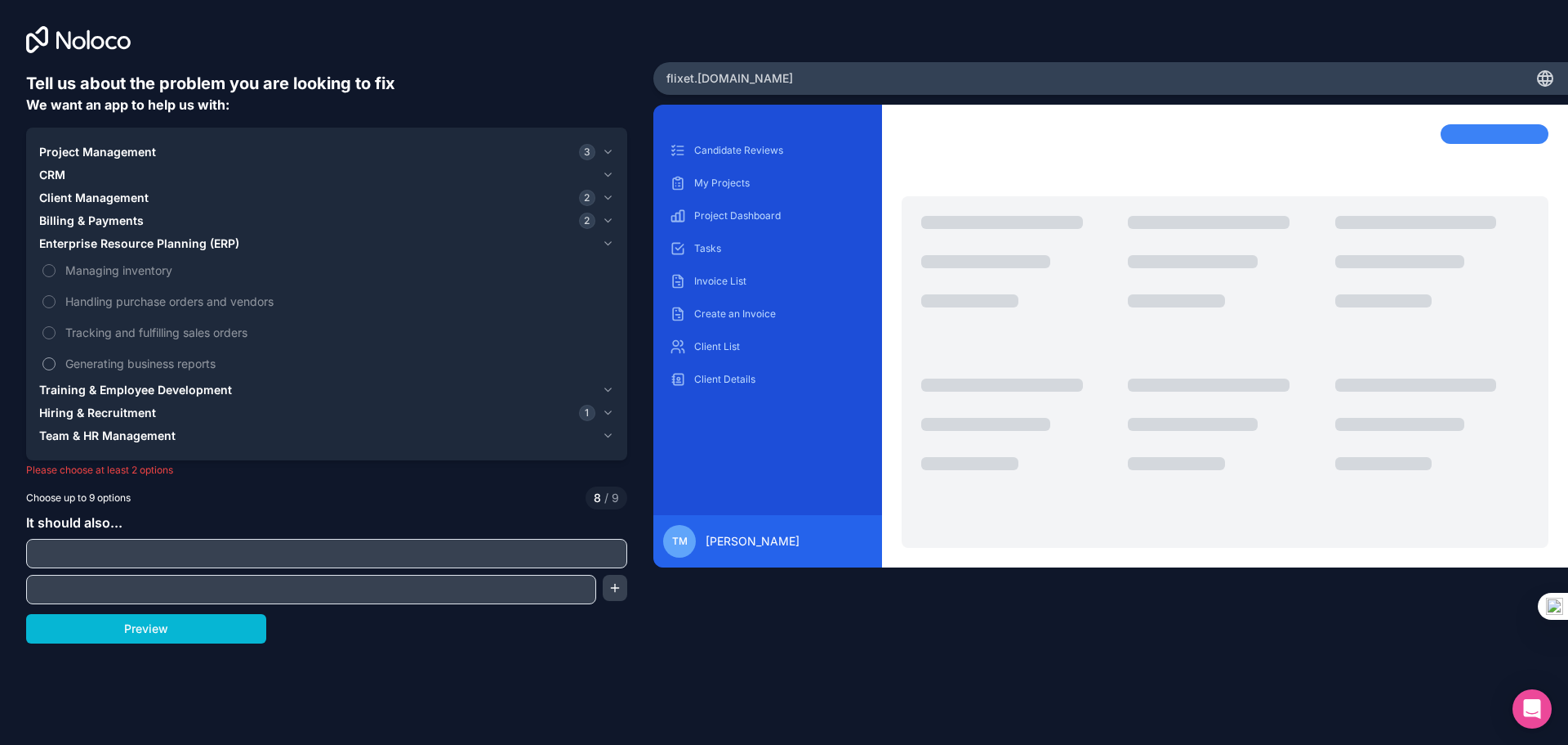
click at [58, 361] on label "Generating business reports" at bounding box center [326, 363] width 575 height 30
click at [55, 361] on button "Generating business reports" at bounding box center [49, 363] width 13 height 13
click at [271, 390] on div "Training & Employee Development" at bounding box center [317, 390] width 557 height 17
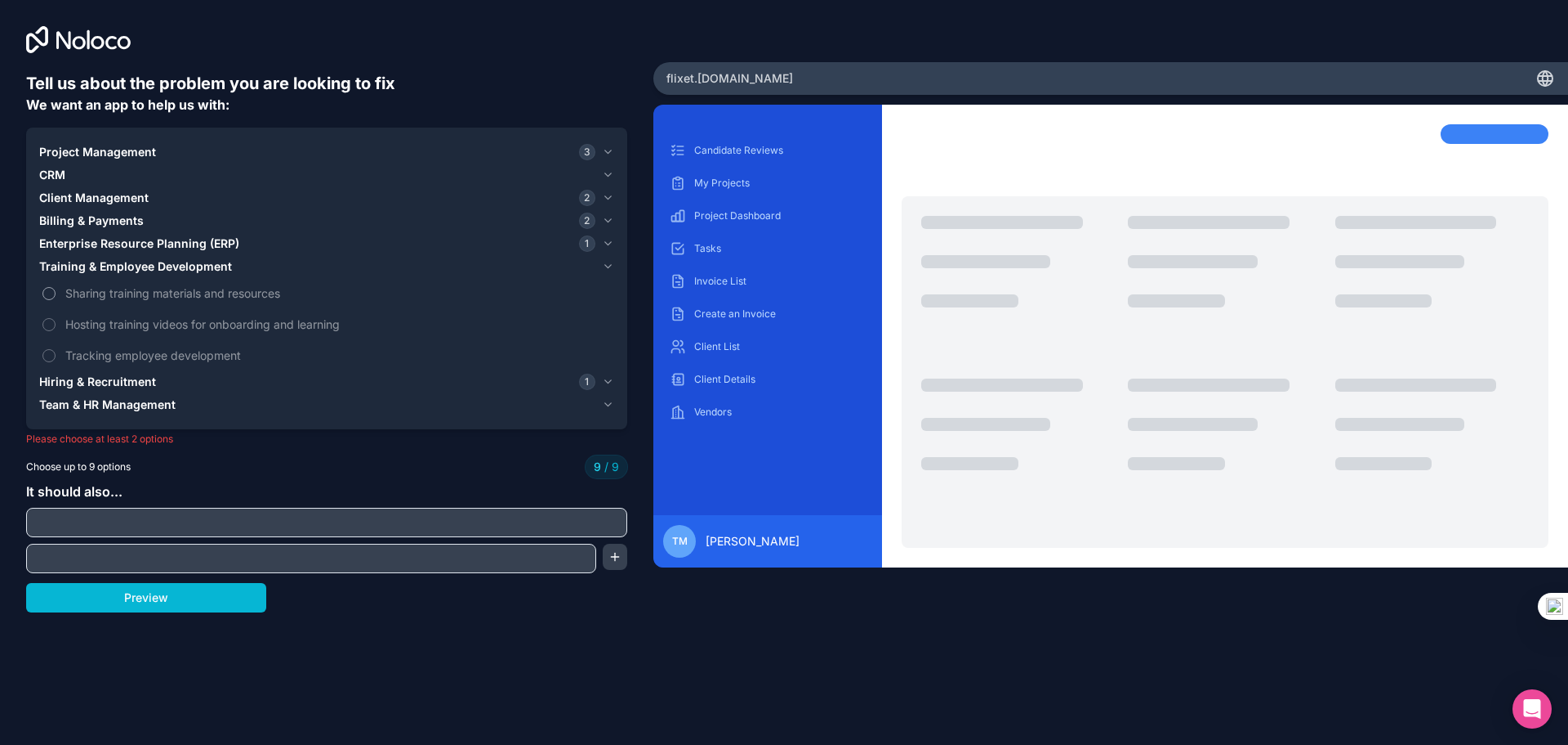
click at [62, 294] on label "Sharing training materials and resources" at bounding box center [326, 292] width 575 height 30
click at [54, 292] on label "Sharing training materials and resources" at bounding box center [326, 292] width 575 height 30
drag, startPoint x: 55, startPoint y: 308, endPoint x: 47, endPoint y: 320, distance: 14.4
click at [55, 308] on div "Sharing training materials and resources Hosting training videos for onboarding…" at bounding box center [326, 323] width 575 height 93
click at [245, 316] on span "Hosting training videos for onboarding and learning" at bounding box center [338, 324] width 546 height 18
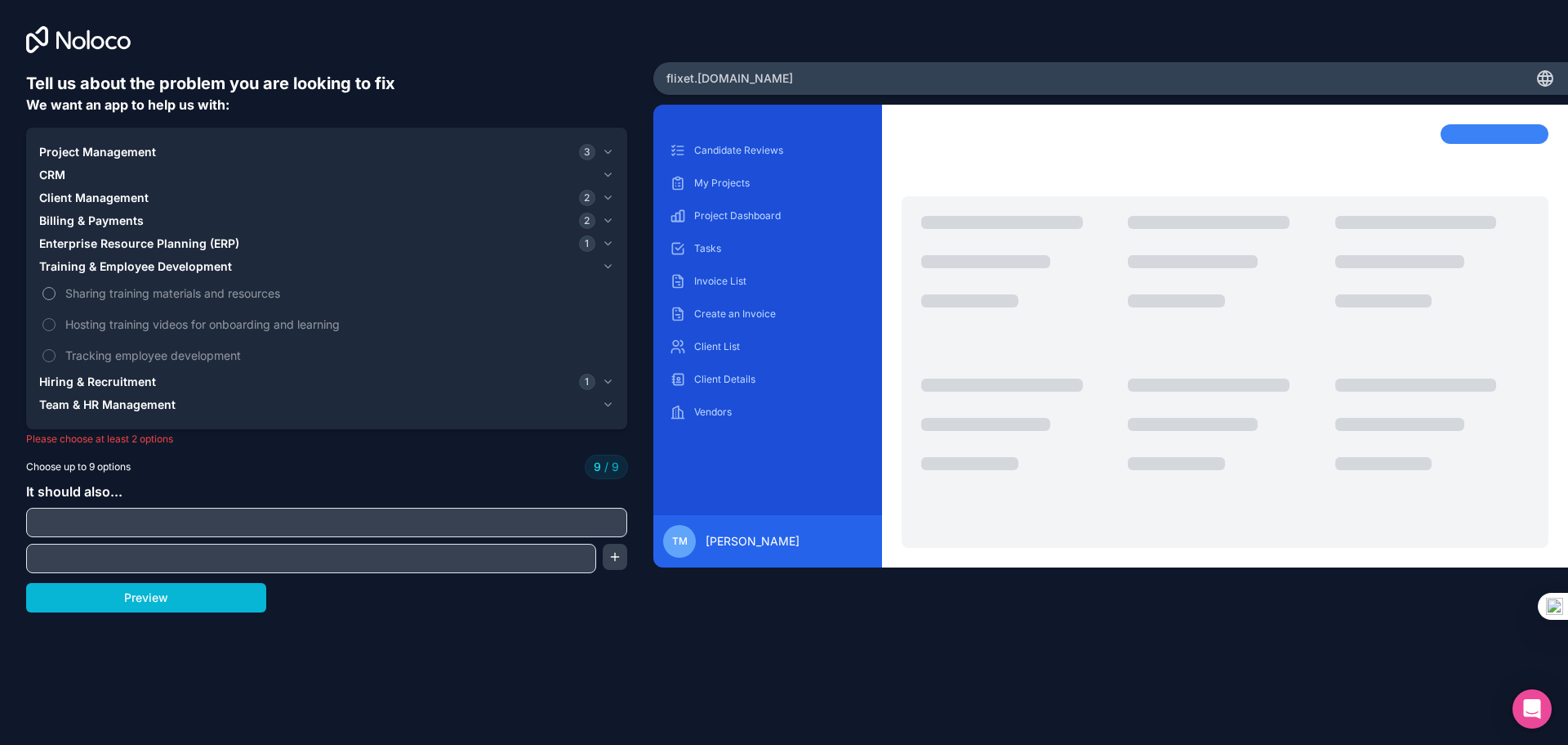
click at [262, 299] on span "Sharing training materials and resources" at bounding box center [338, 293] width 546 height 18
click at [129, 213] on span "Billing & Payments" at bounding box center [91, 220] width 104 height 17
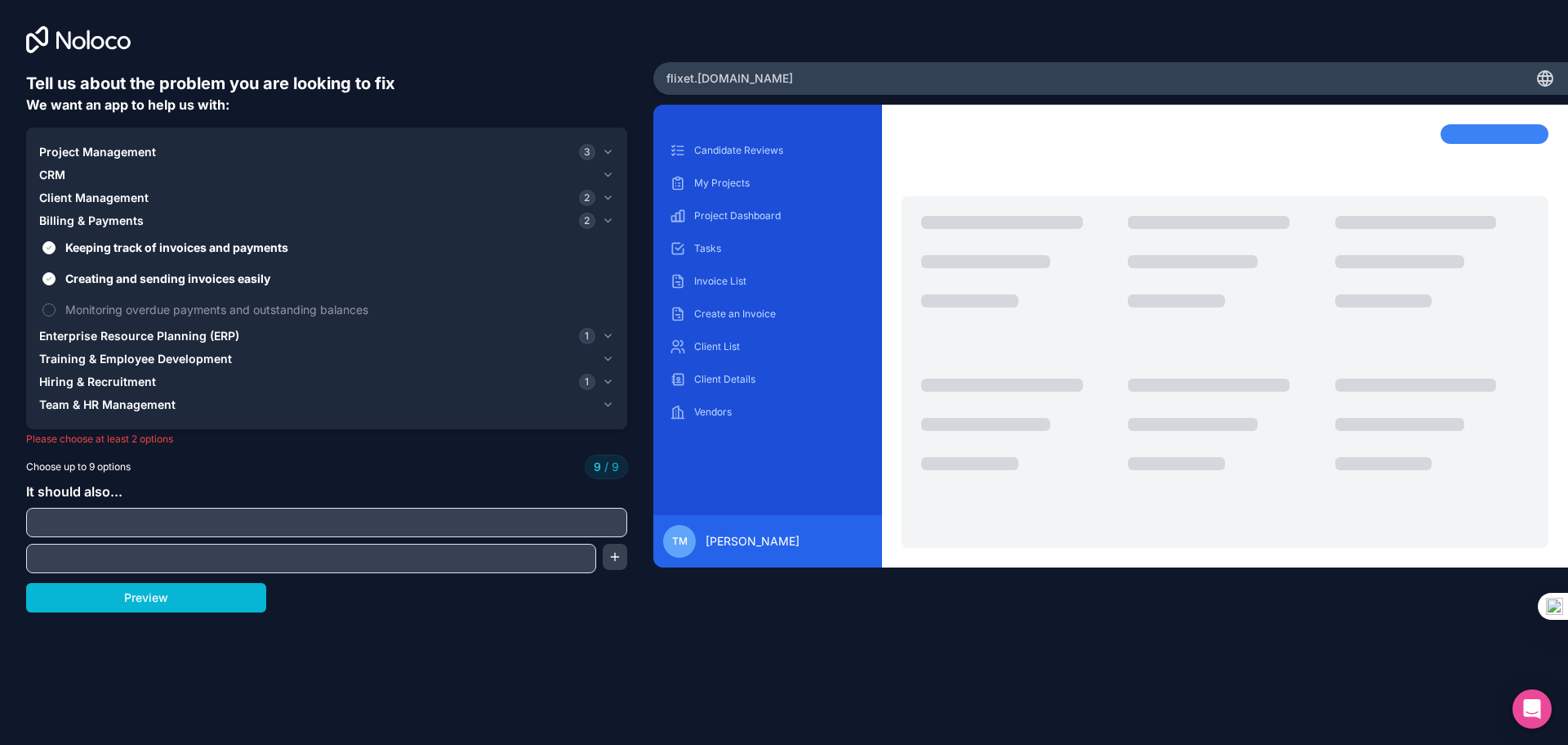
click at [165, 333] on span "Enterprise Resource Planning (ERP)" at bounding box center [139, 336] width 201 height 17
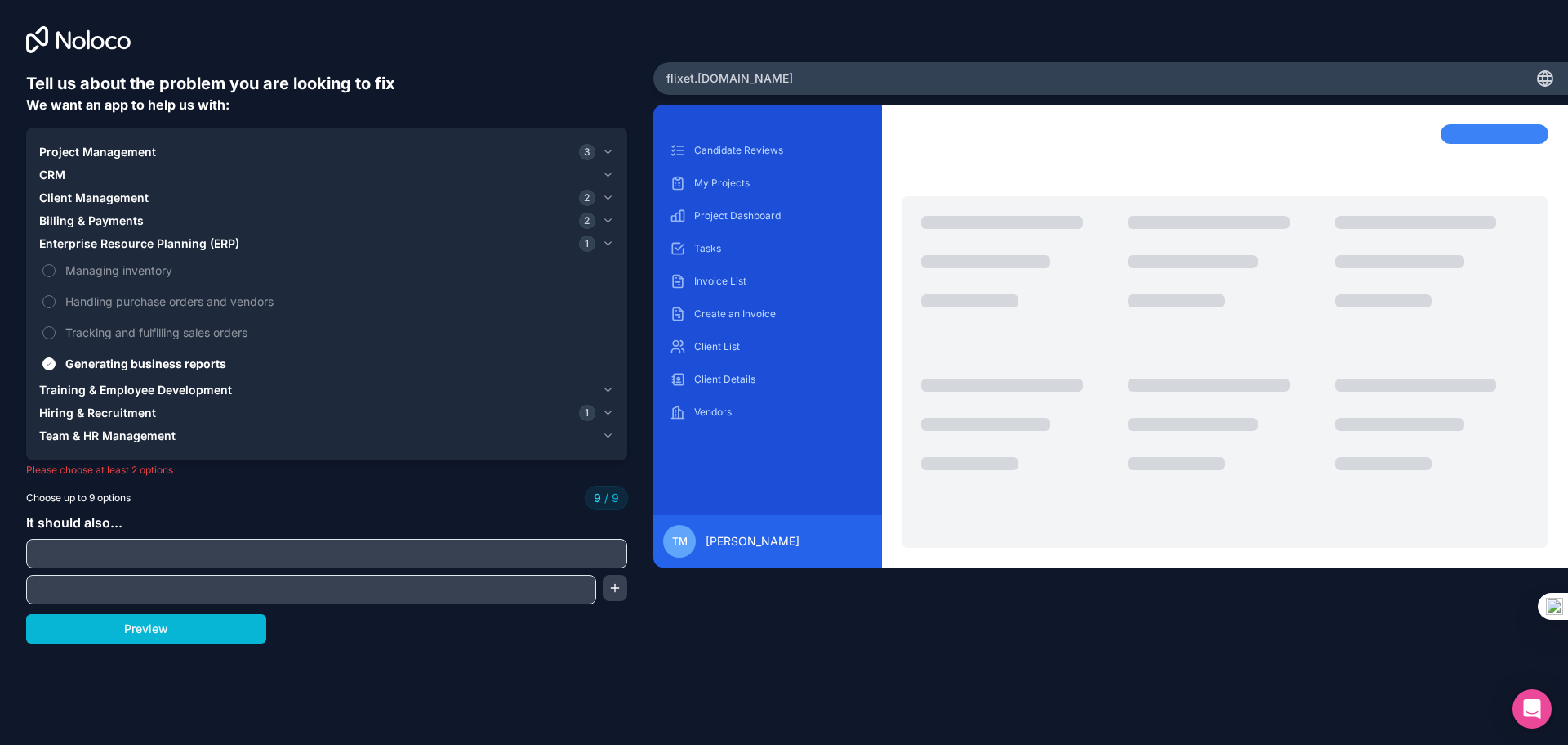
click at [112, 215] on span "Billing & Payments" at bounding box center [91, 220] width 104 height 17
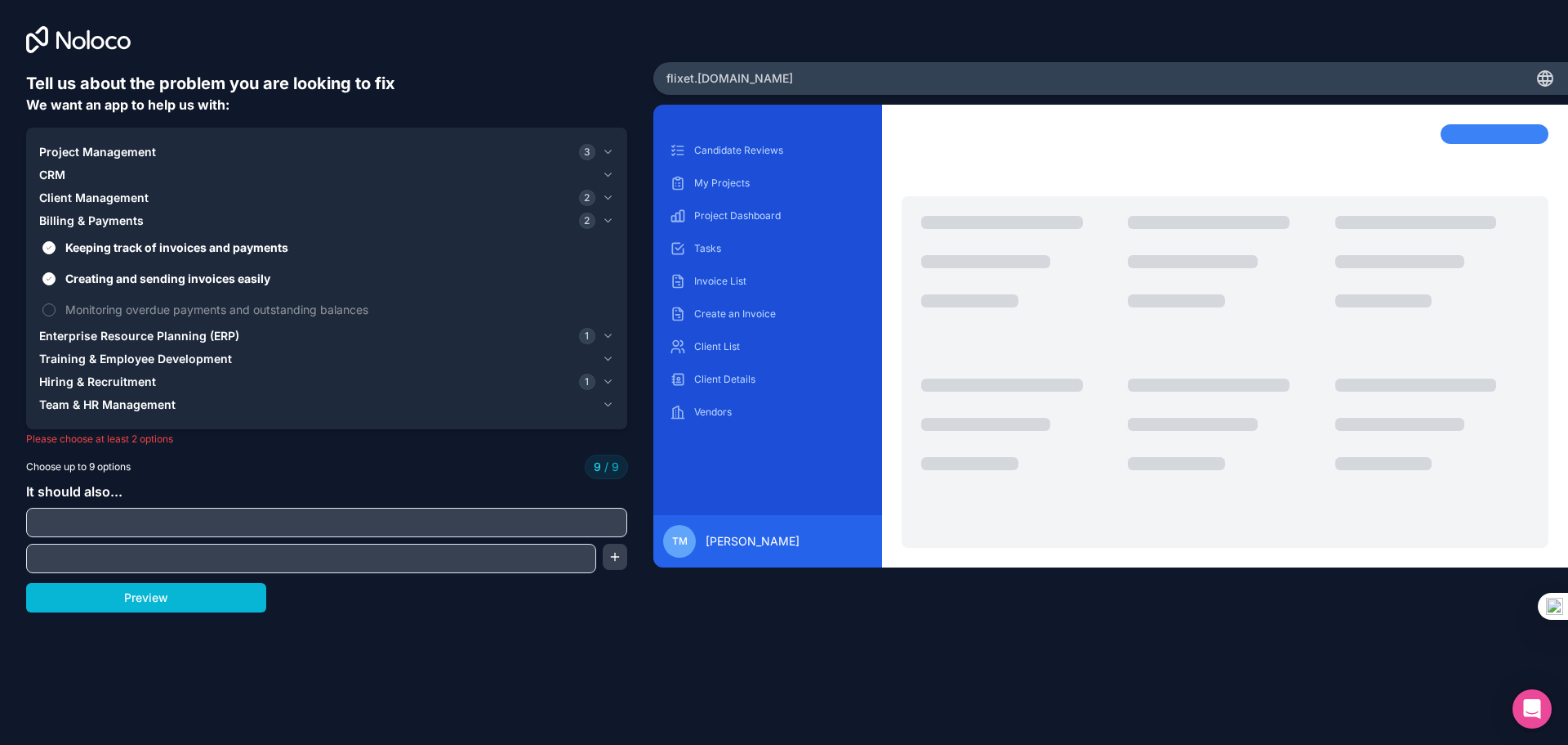
click at [149, 357] on span "Training & Employee Development" at bounding box center [135, 358] width 193 height 17
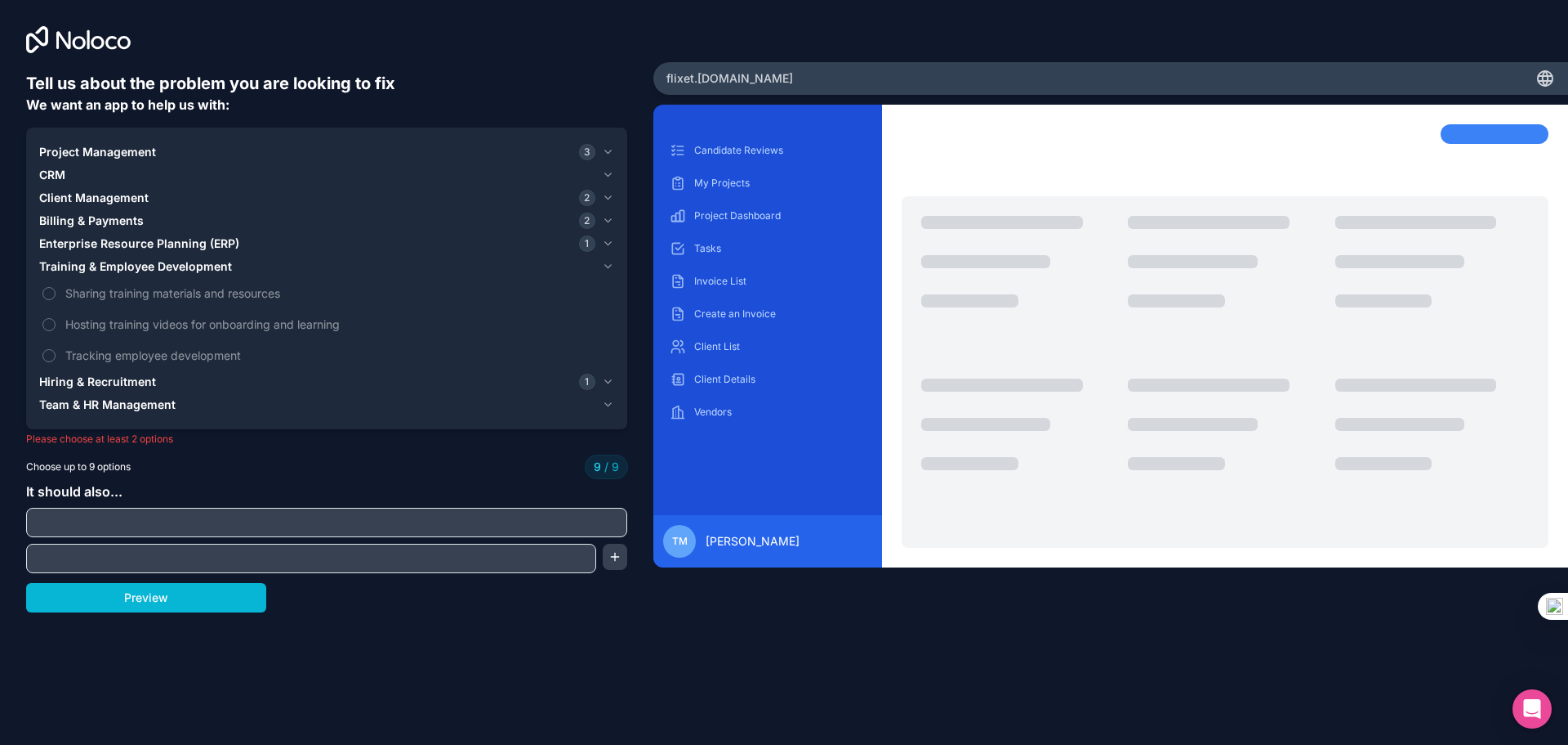
click at [85, 377] on span "Hiring & Recruitment" at bounding box center [97, 382] width 117 height 17
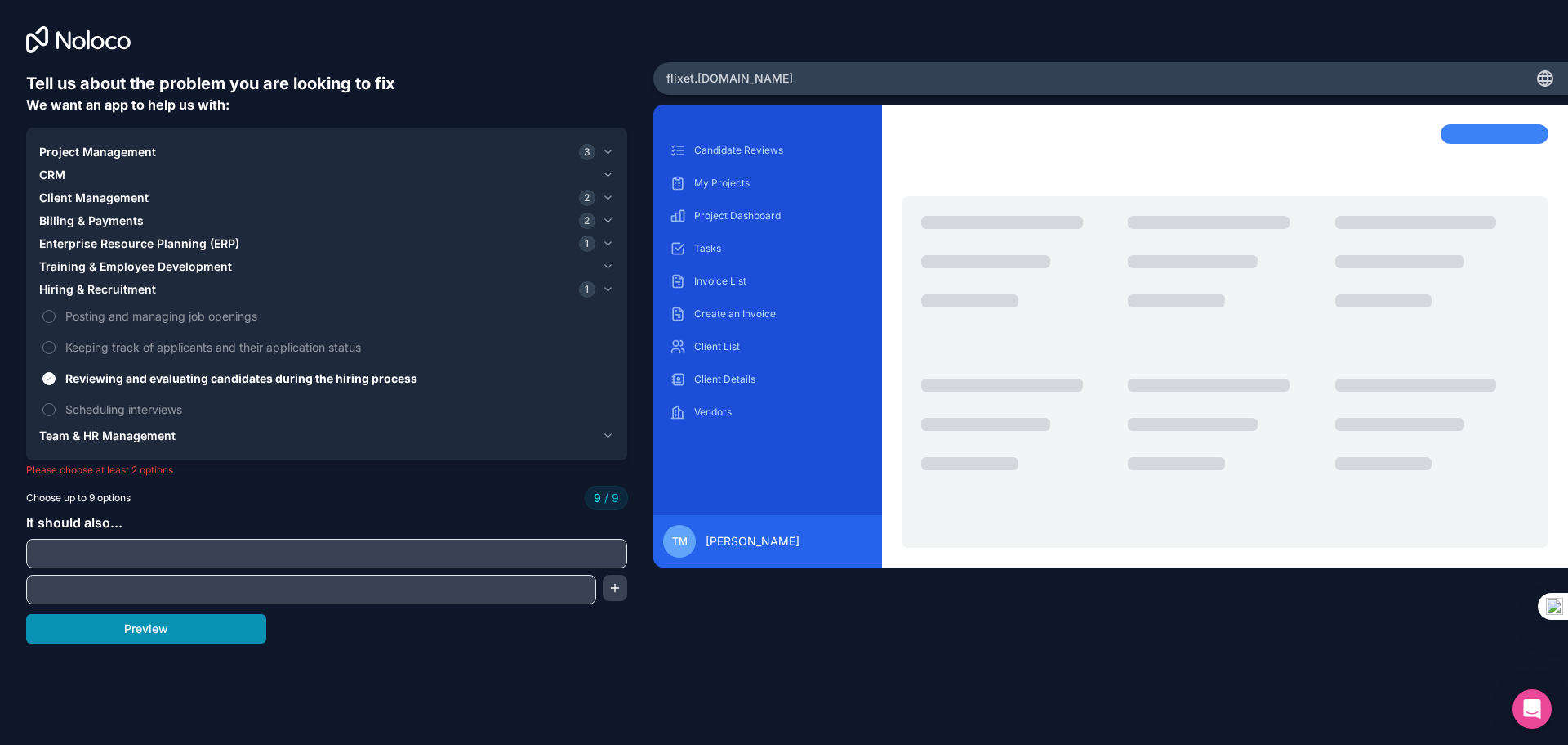
click at [165, 627] on button "Preview" at bounding box center [146, 628] width 240 height 29
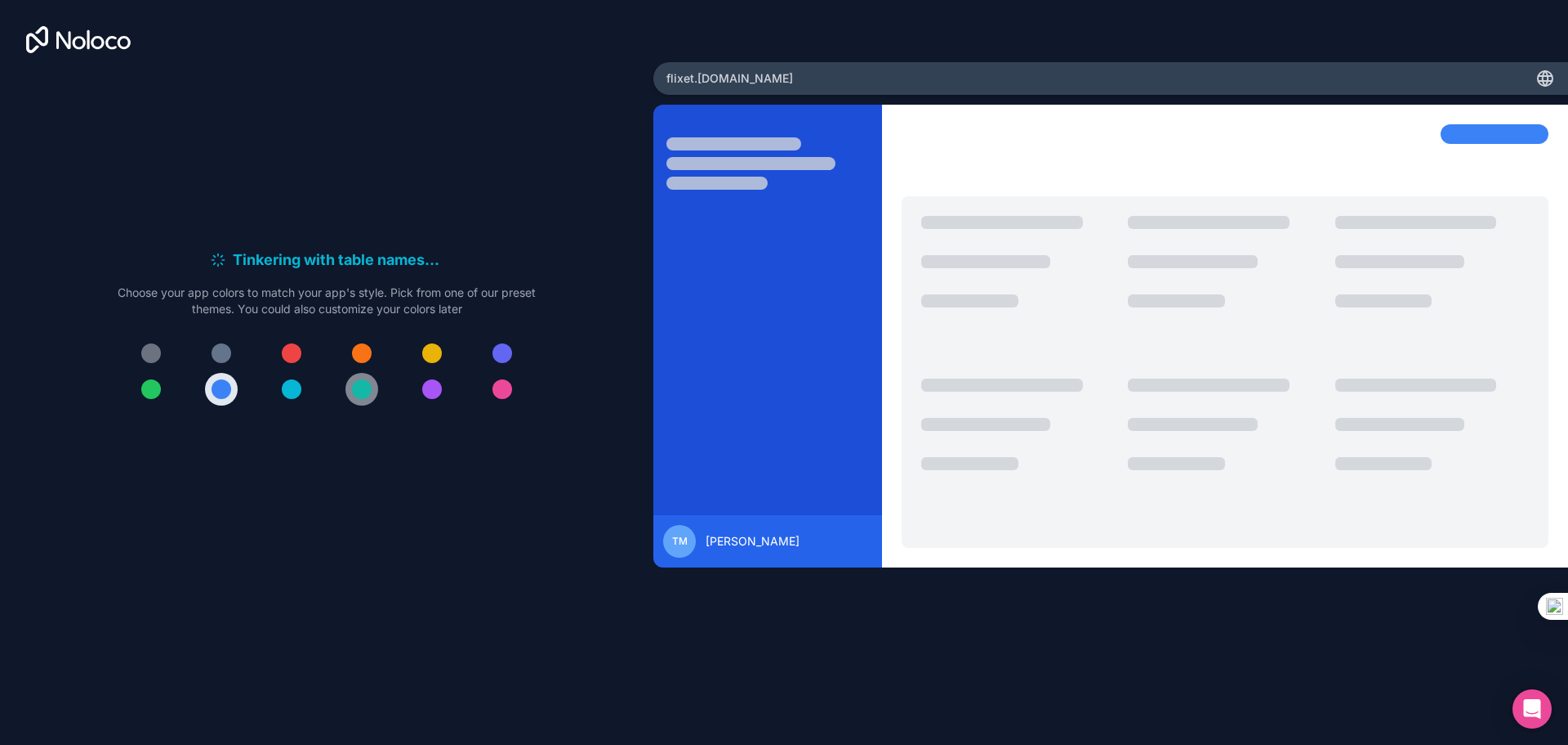
click at [373, 380] on button at bounding box center [362, 390] width 33 height 33
